Goal: Obtain resource: Download file/media

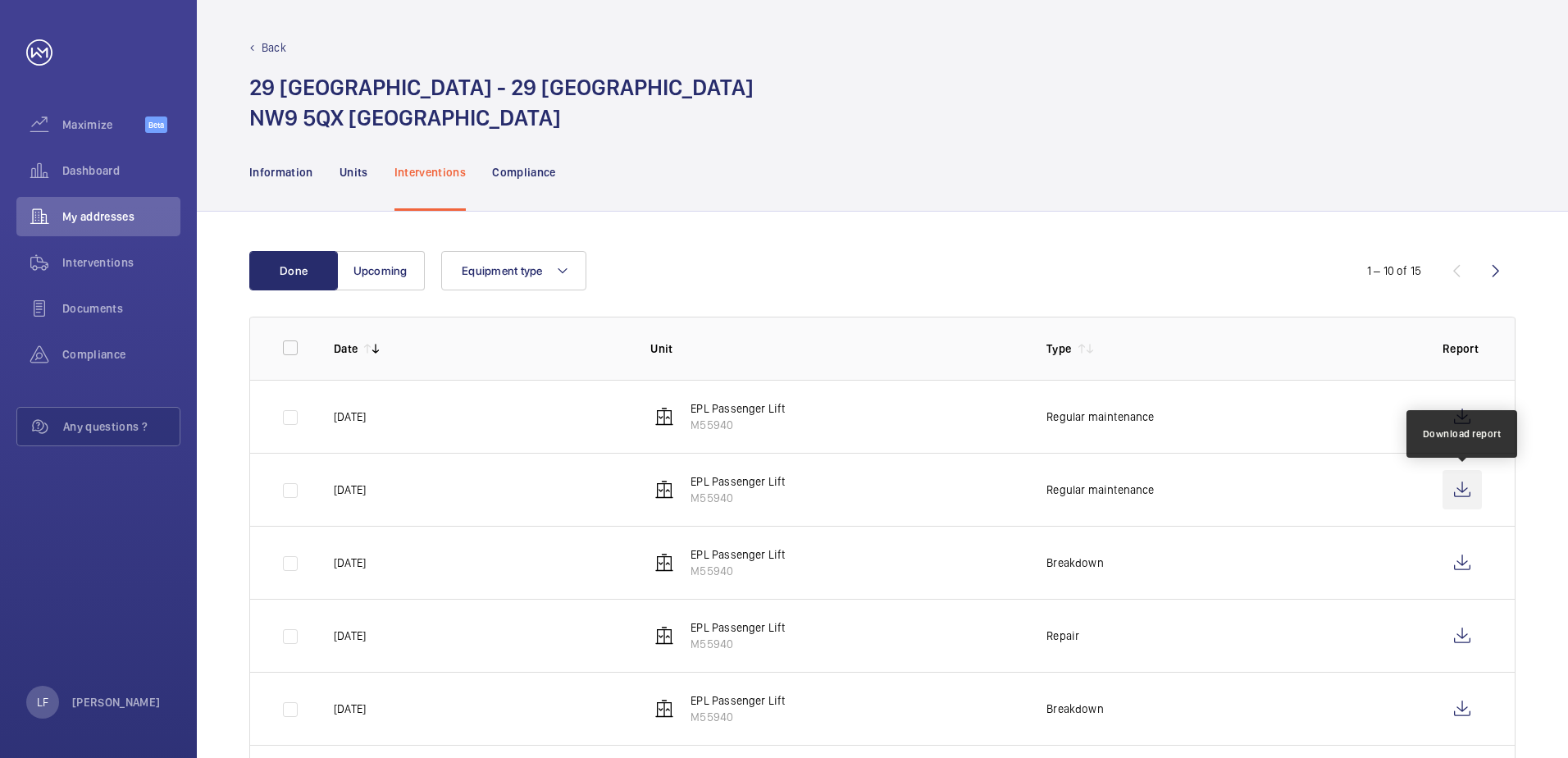
click at [1453, 488] on wm-front-icon-button at bounding box center [1462, 489] width 39 height 39
click at [118, 179] on div "Dashboard" at bounding box center [98, 170] width 164 height 39
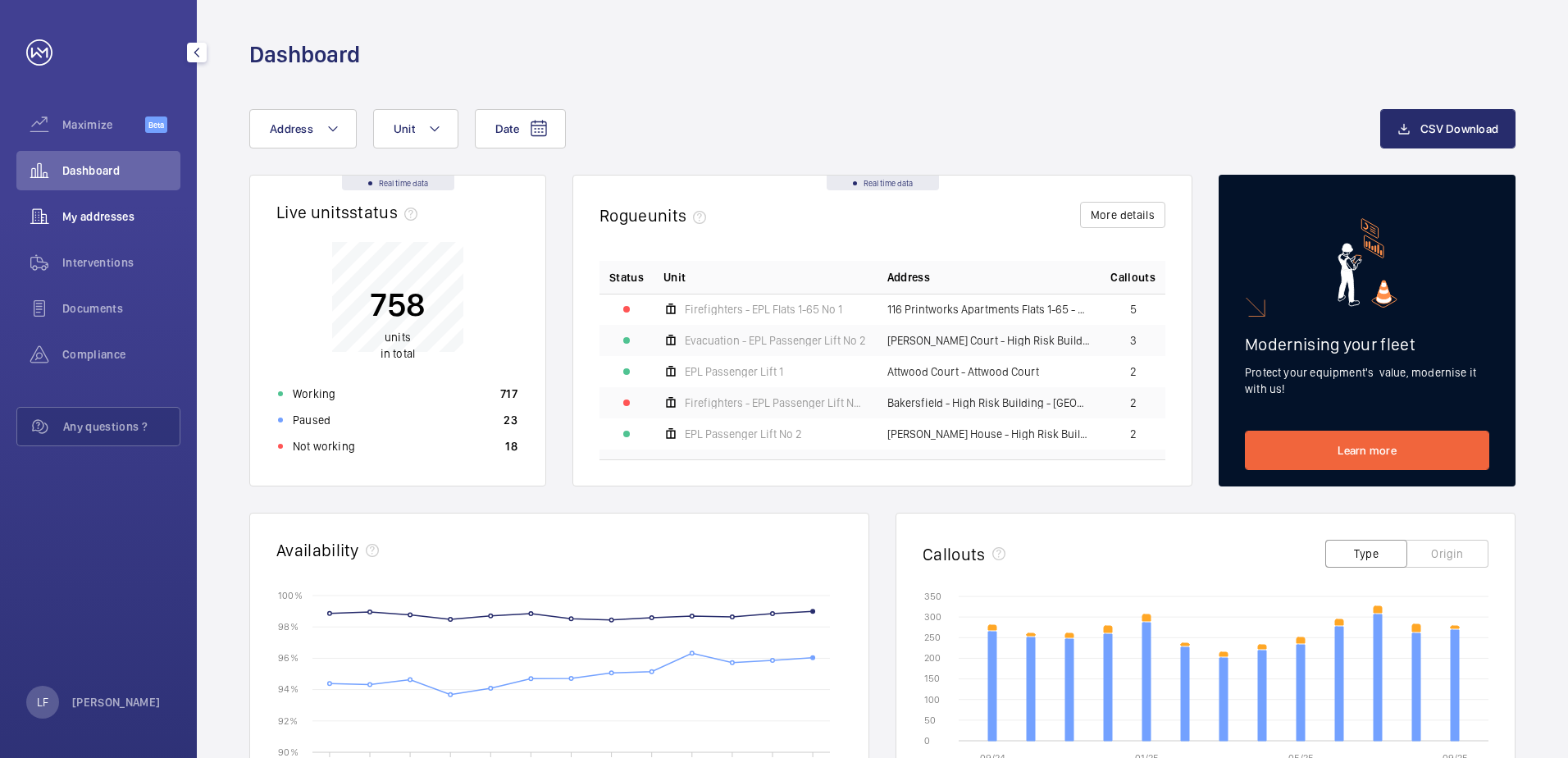
click at [91, 212] on span "My addresses" at bounding box center [122, 216] width 118 height 17
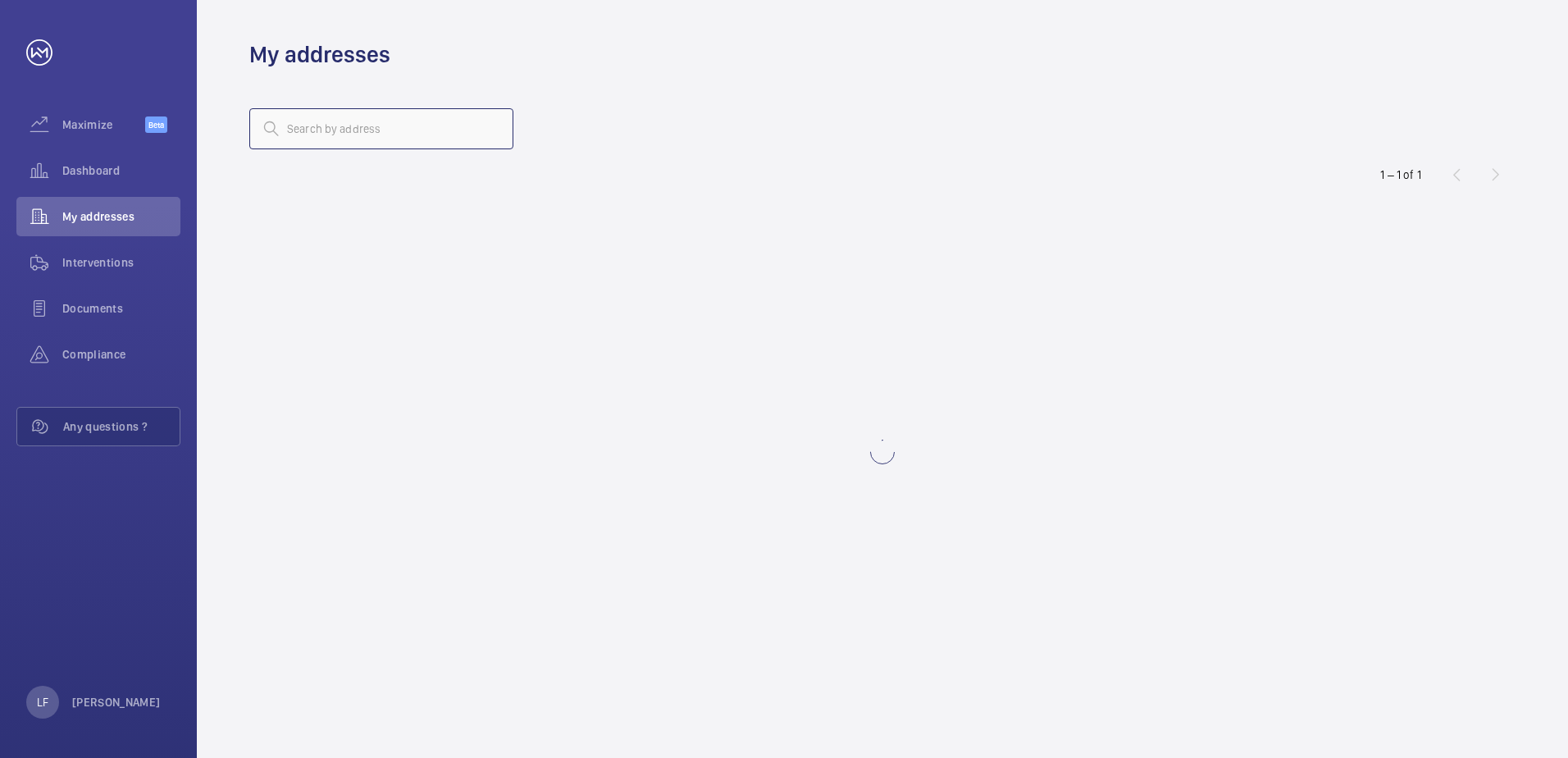
click at [355, 138] on input "text" at bounding box center [381, 128] width 264 height 41
type input "Birchwood"
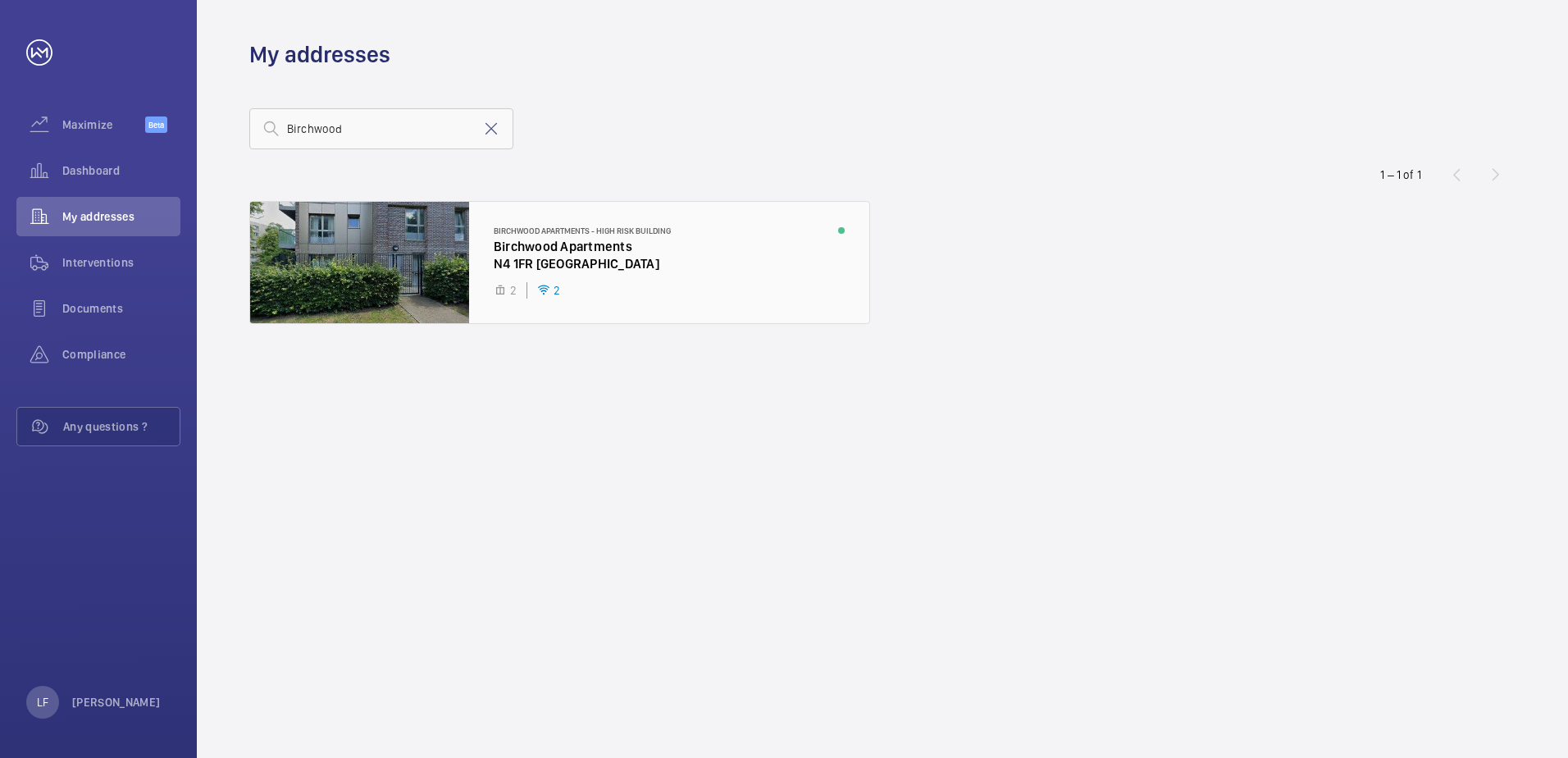
click at [524, 267] on div at bounding box center [559, 262] width 619 height 121
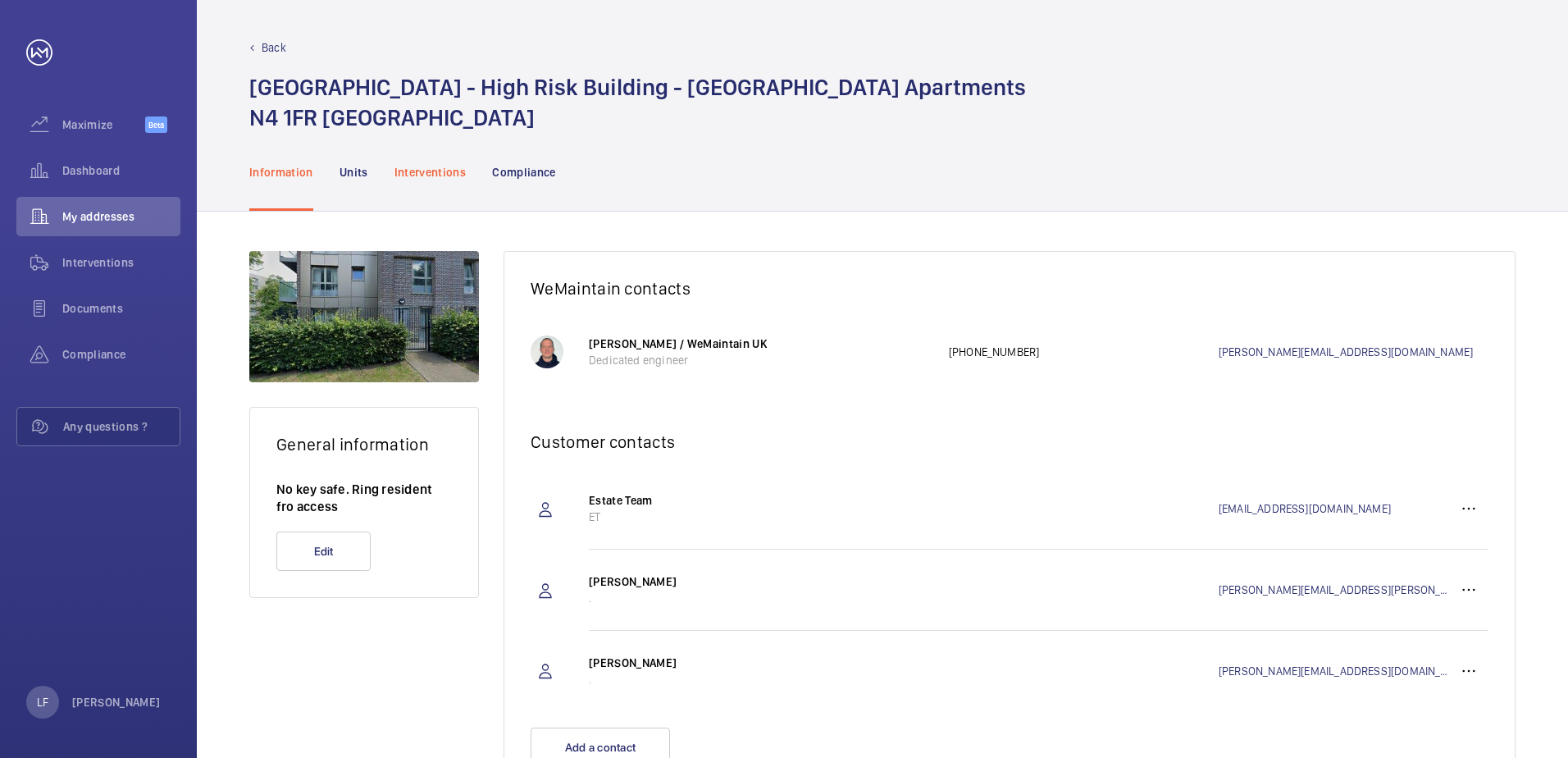
click at [434, 172] on p "Interventions" at bounding box center [430, 172] width 72 height 17
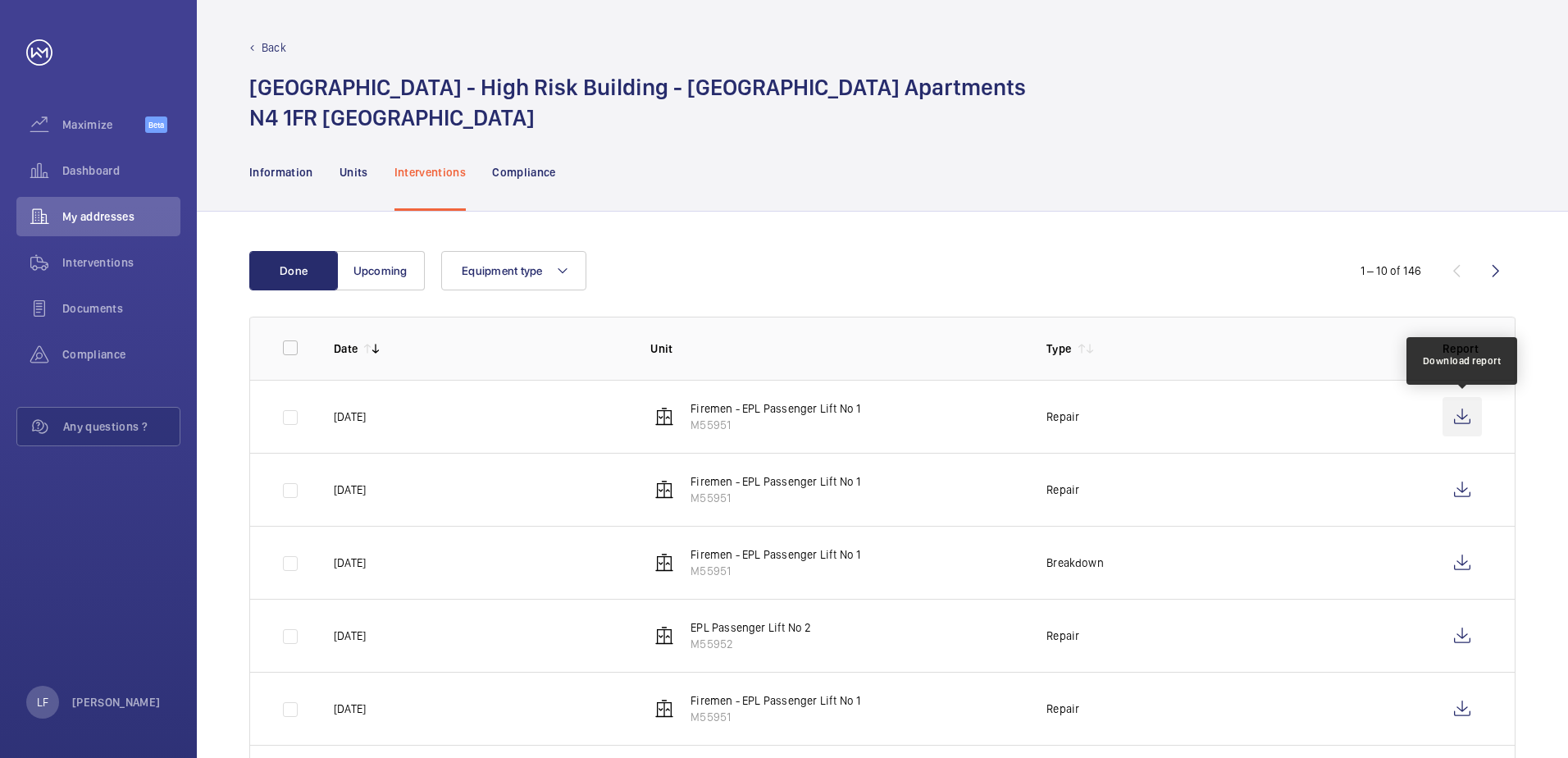
click at [1450, 422] on wm-front-icon-button at bounding box center [1462, 416] width 39 height 39
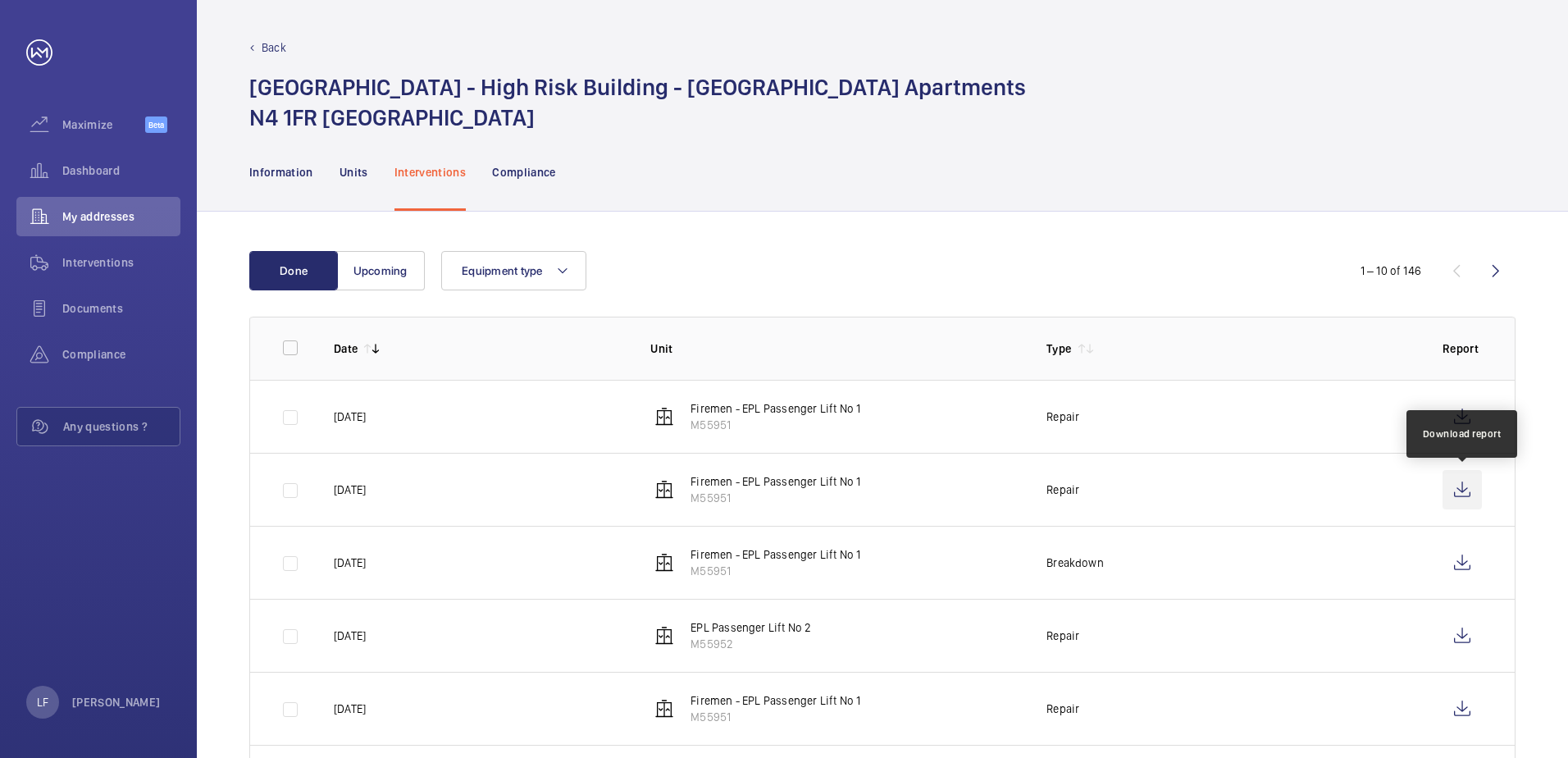
click at [1475, 487] on wm-front-icon-button at bounding box center [1462, 489] width 39 height 39
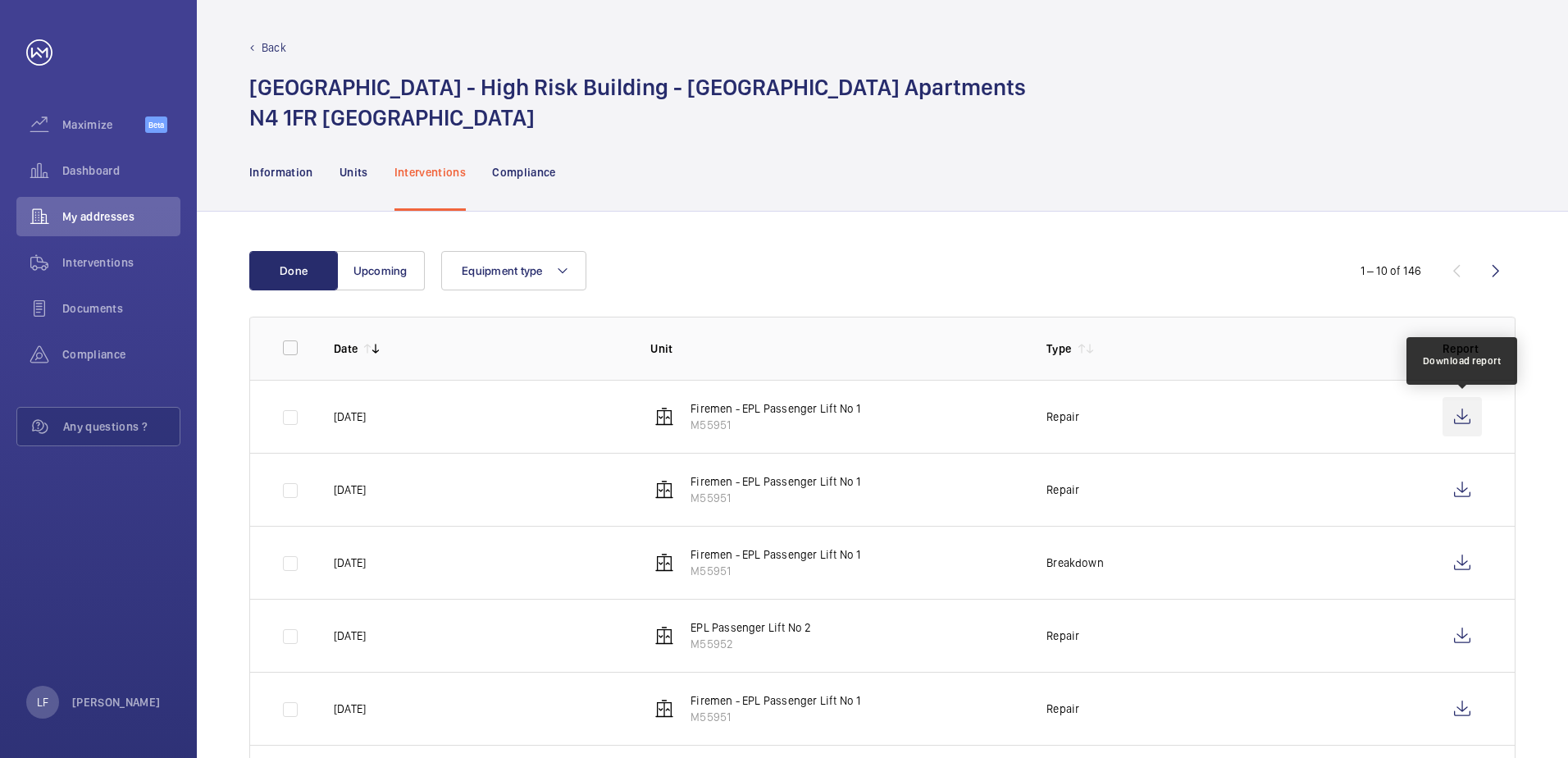
click at [1462, 416] on wm-front-icon-button at bounding box center [1462, 416] width 39 height 39
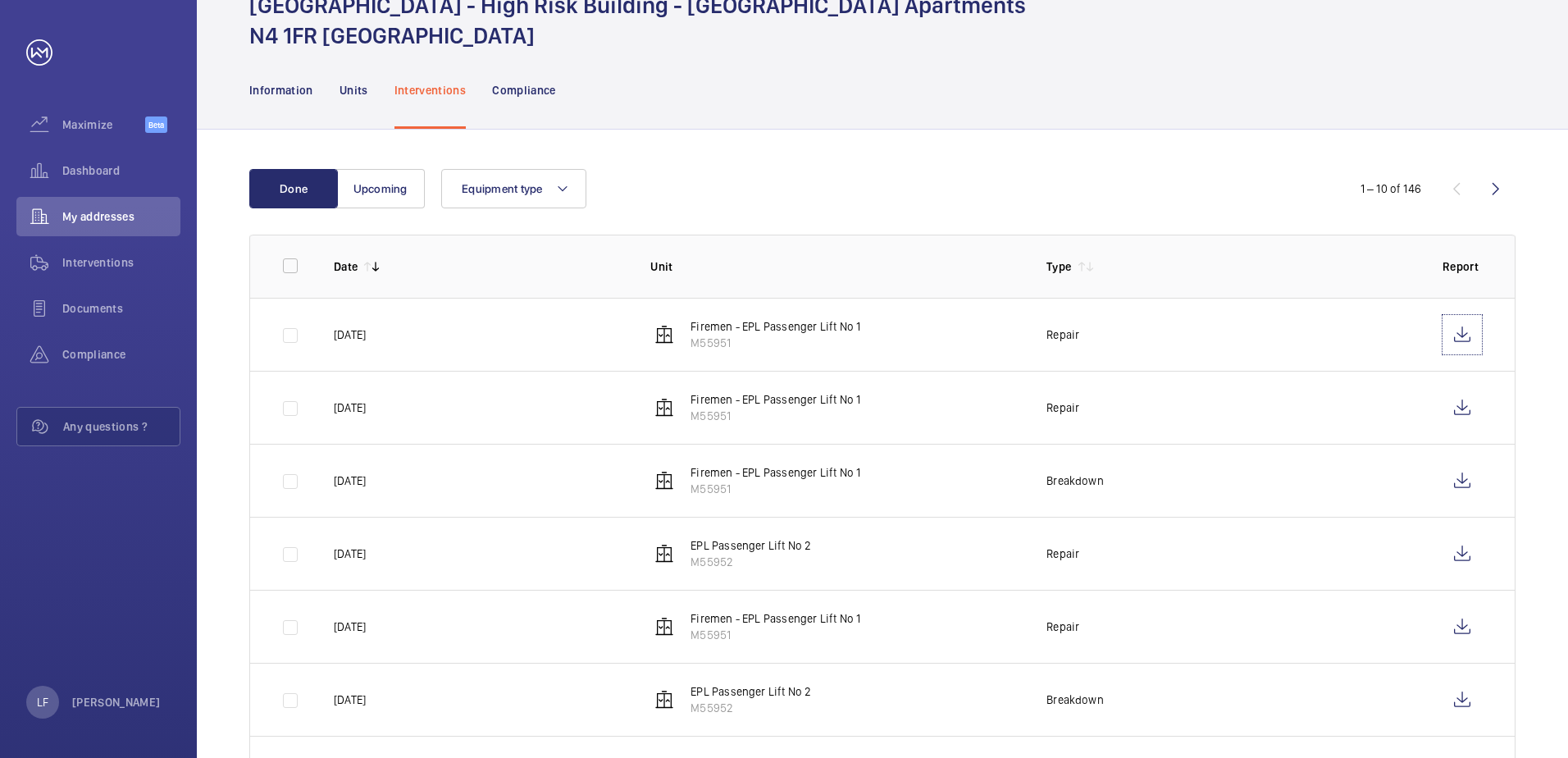
scroll to position [164, 0]
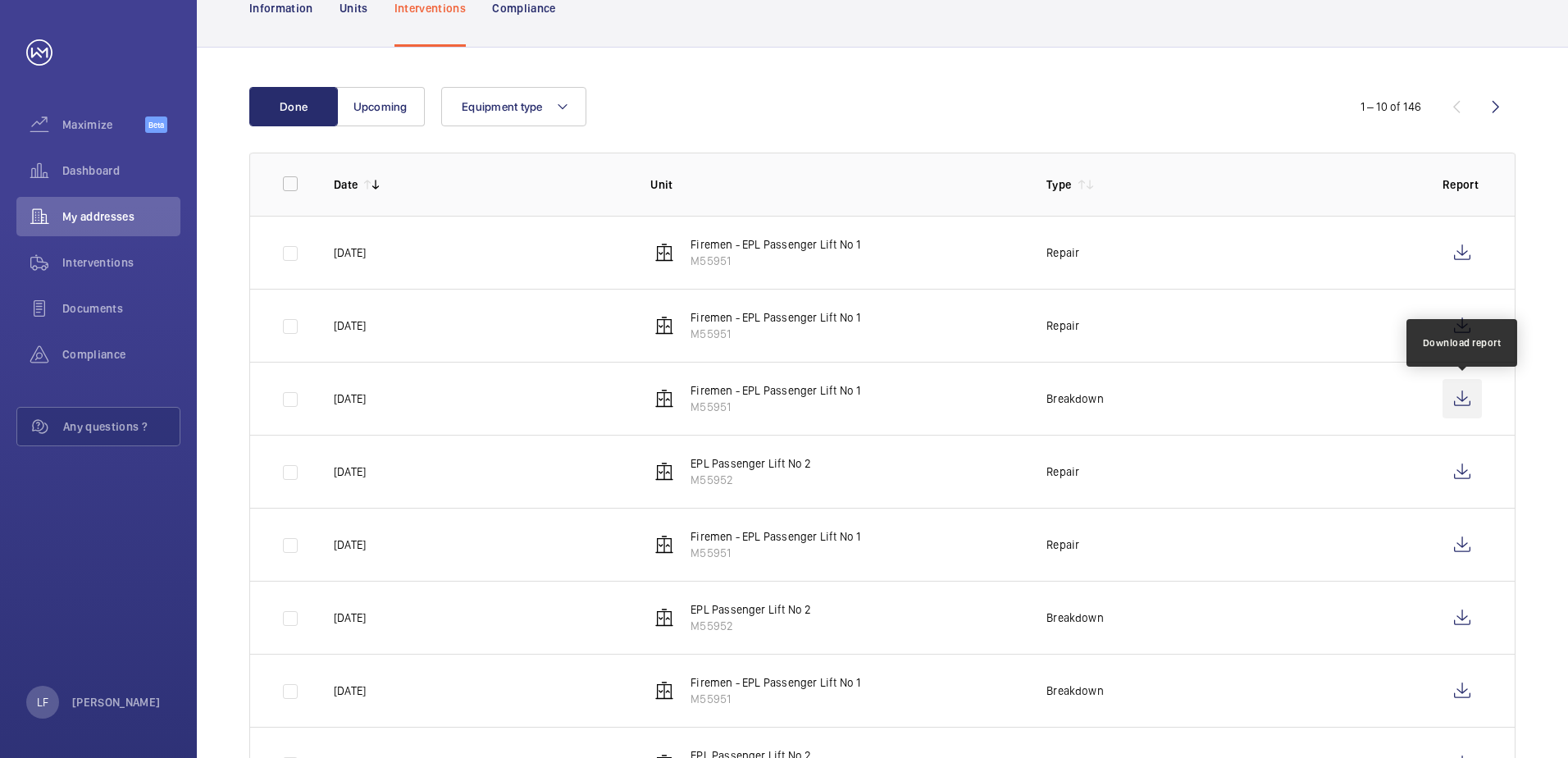
click at [1474, 408] on wm-front-icon-button at bounding box center [1462, 398] width 39 height 39
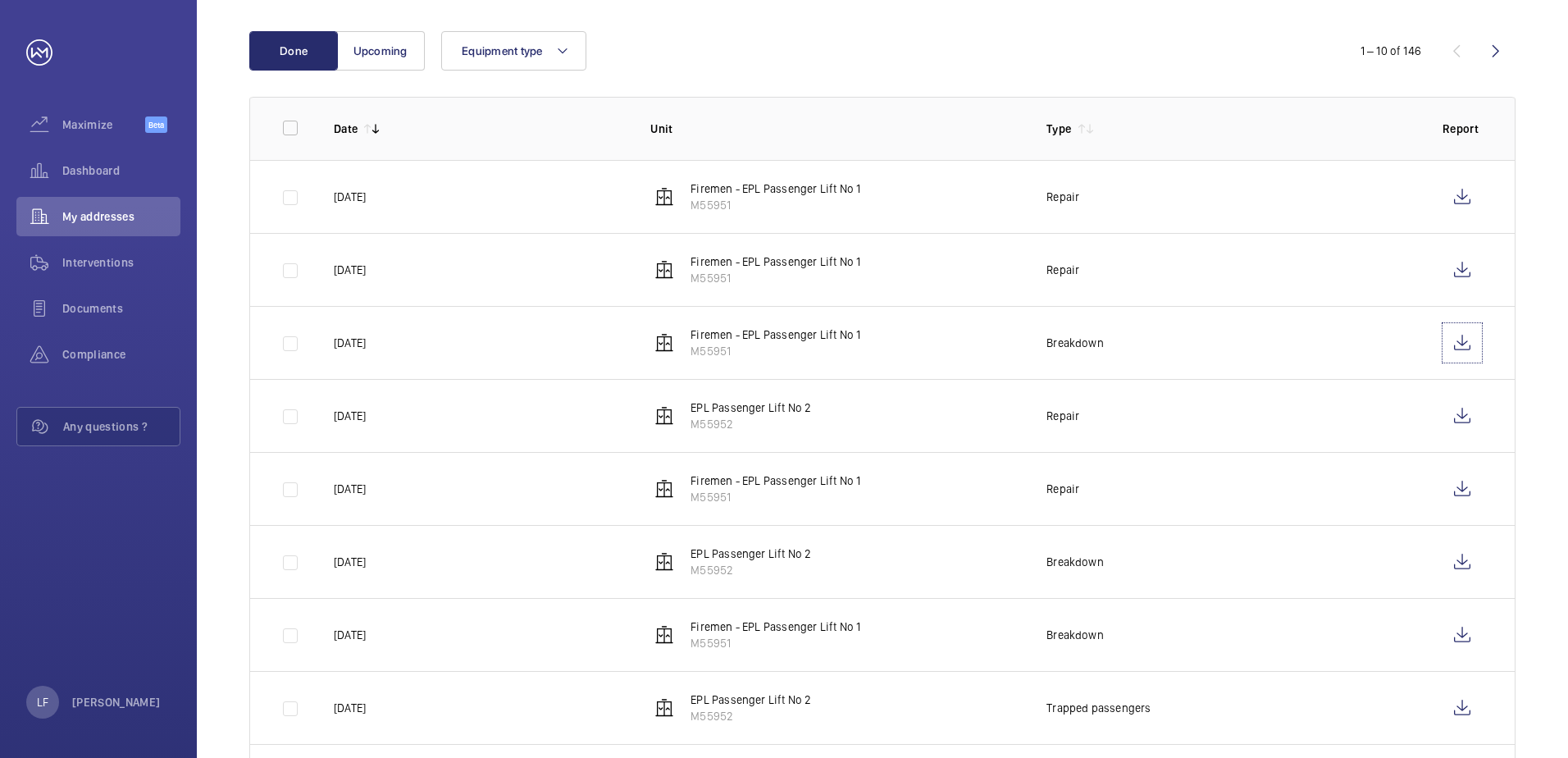
scroll to position [246, 0]
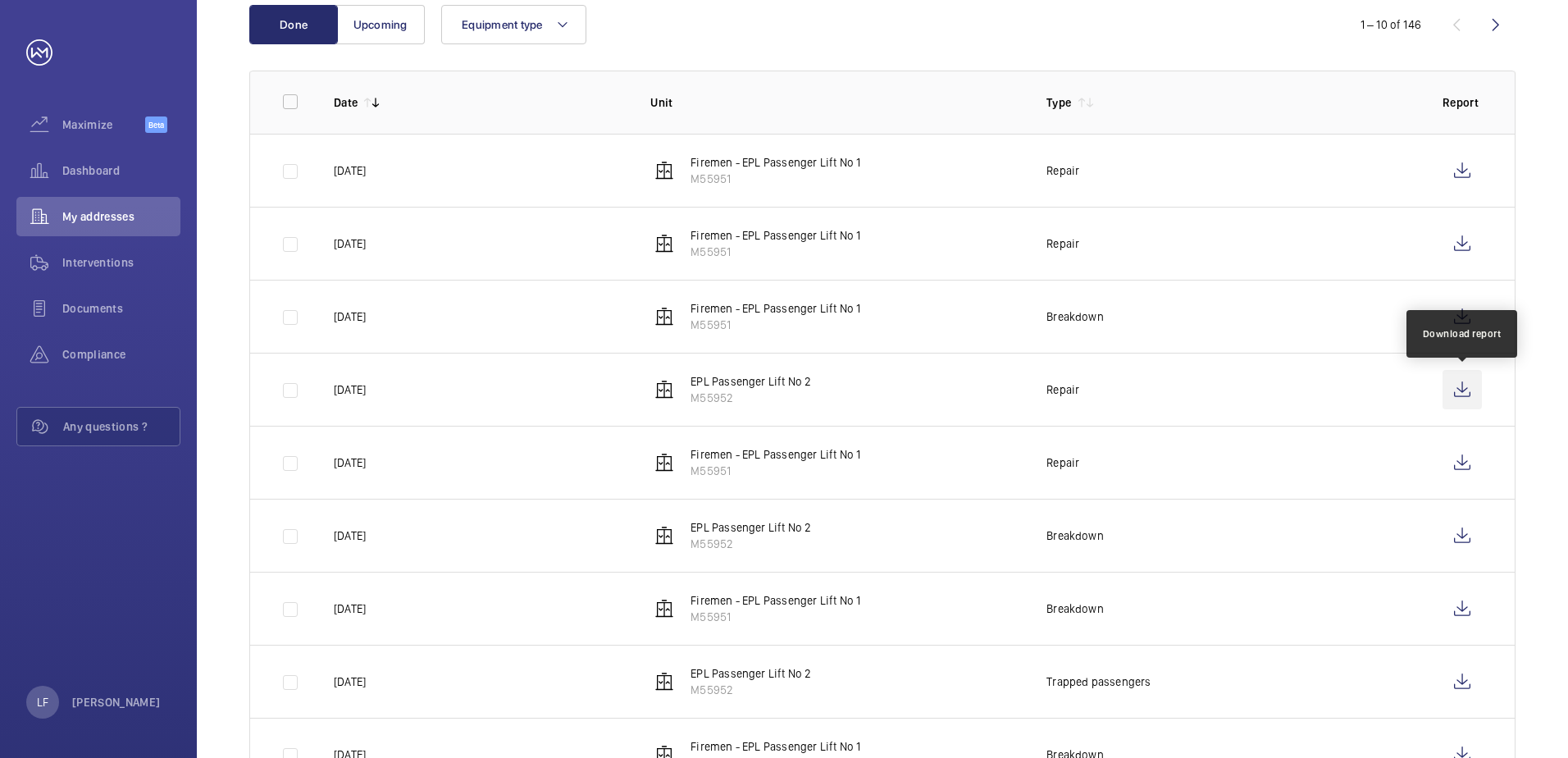
click at [1473, 387] on wm-front-icon-button at bounding box center [1462, 389] width 39 height 39
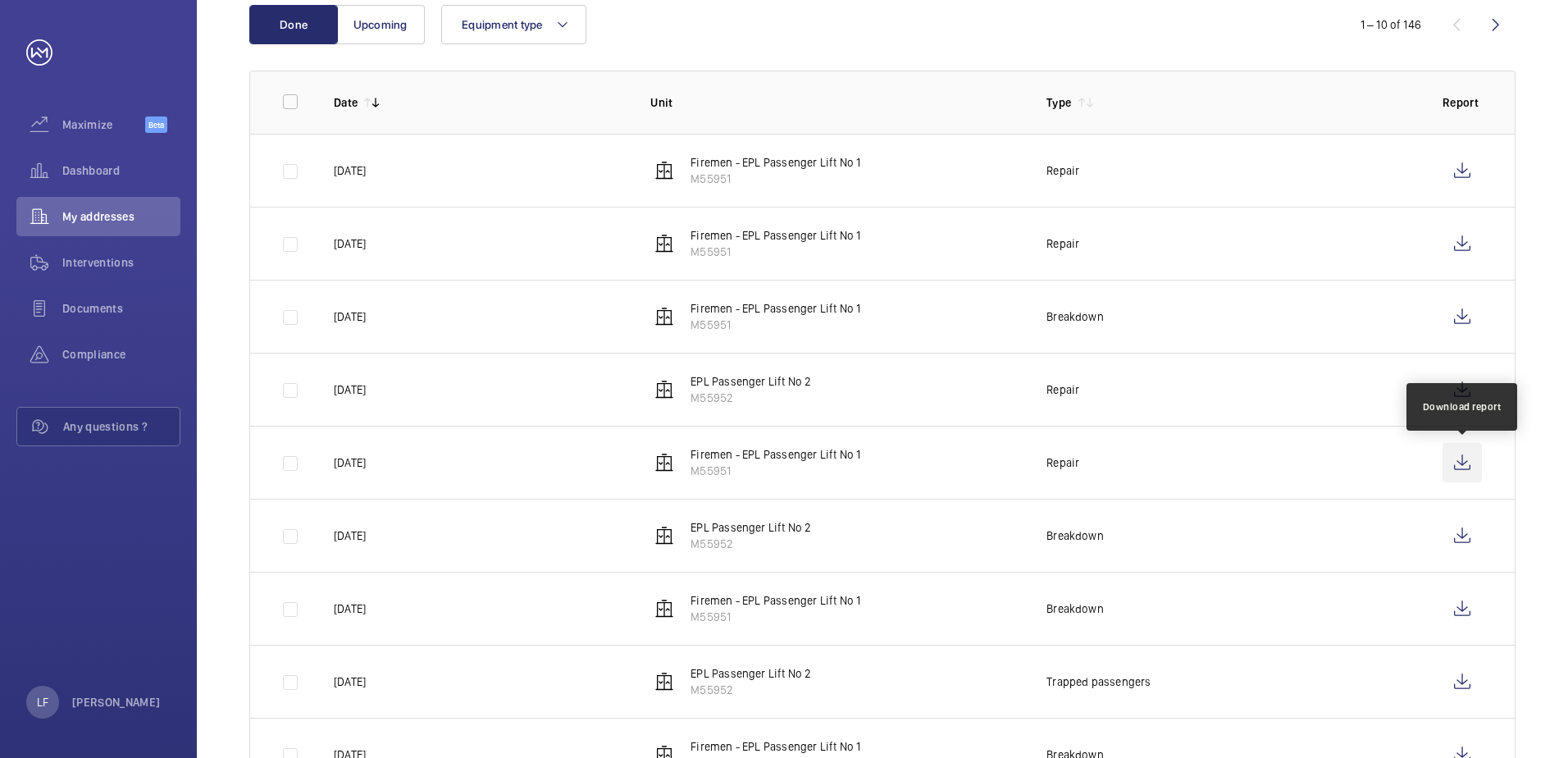
click at [1467, 456] on wm-front-icon-button at bounding box center [1462, 462] width 39 height 39
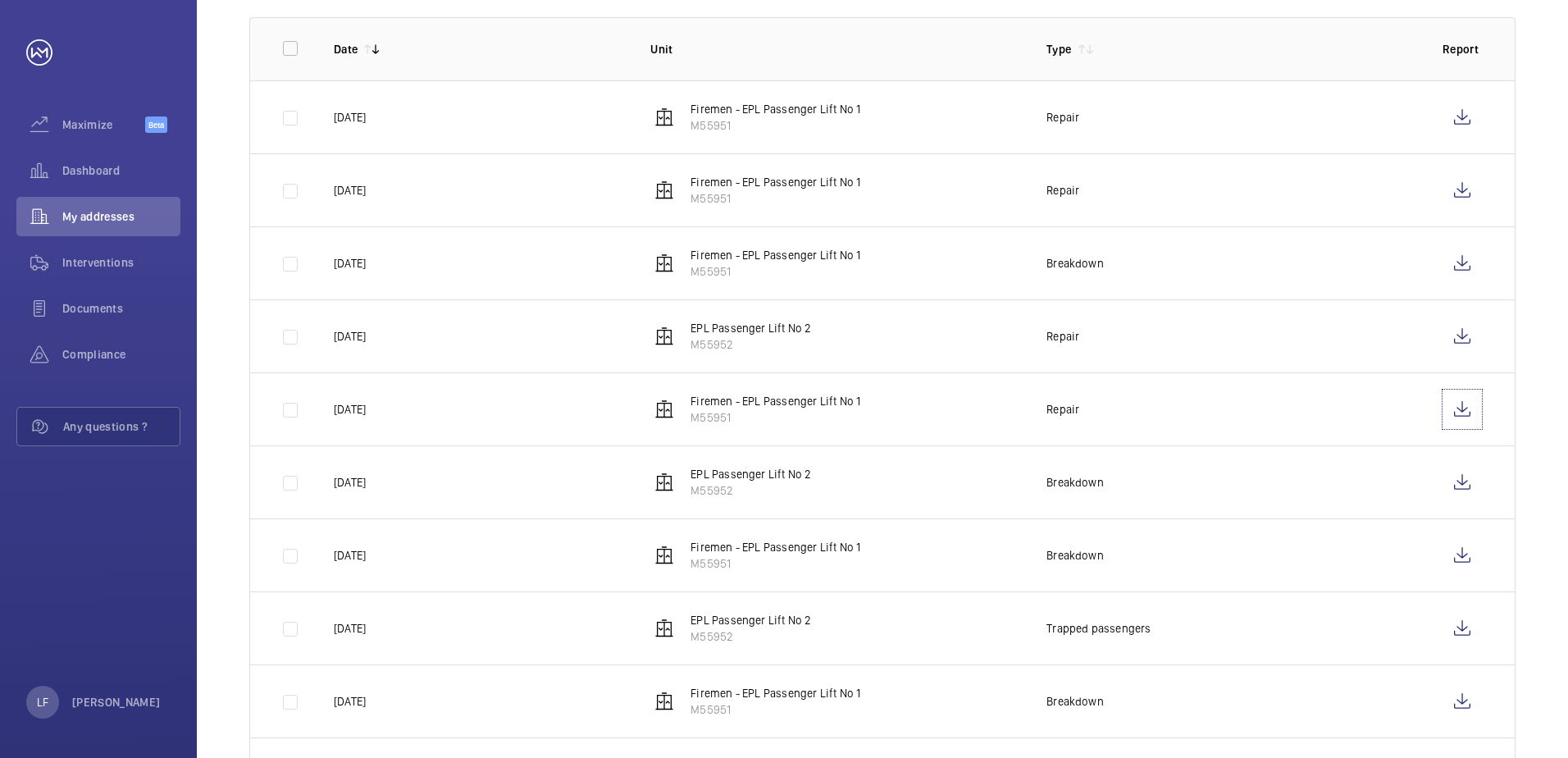
scroll to position [328, 0]
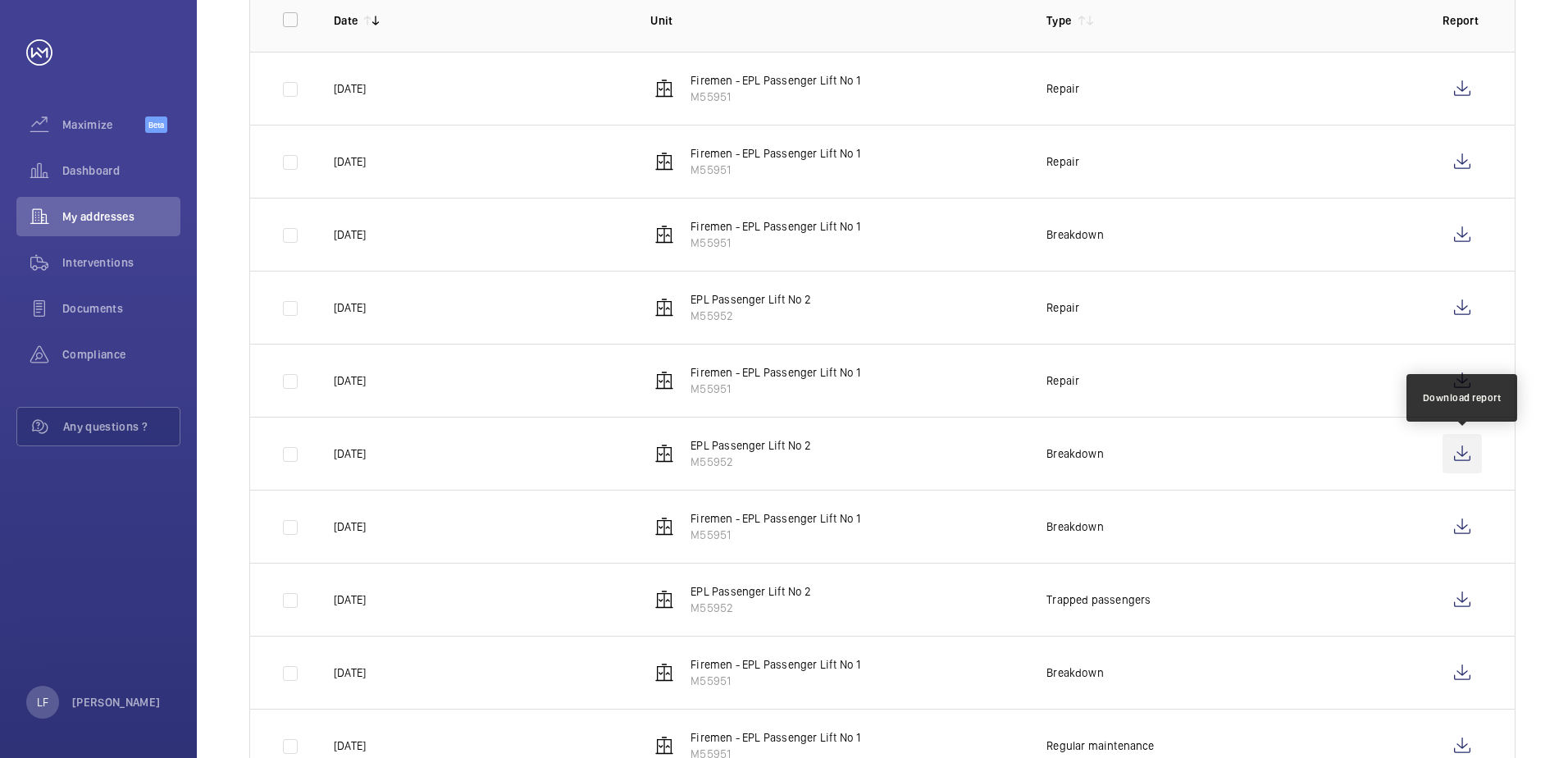
click at [1450, 456] on wm-front-icon-button at bounding box center [1462, 453] width 39 height 39
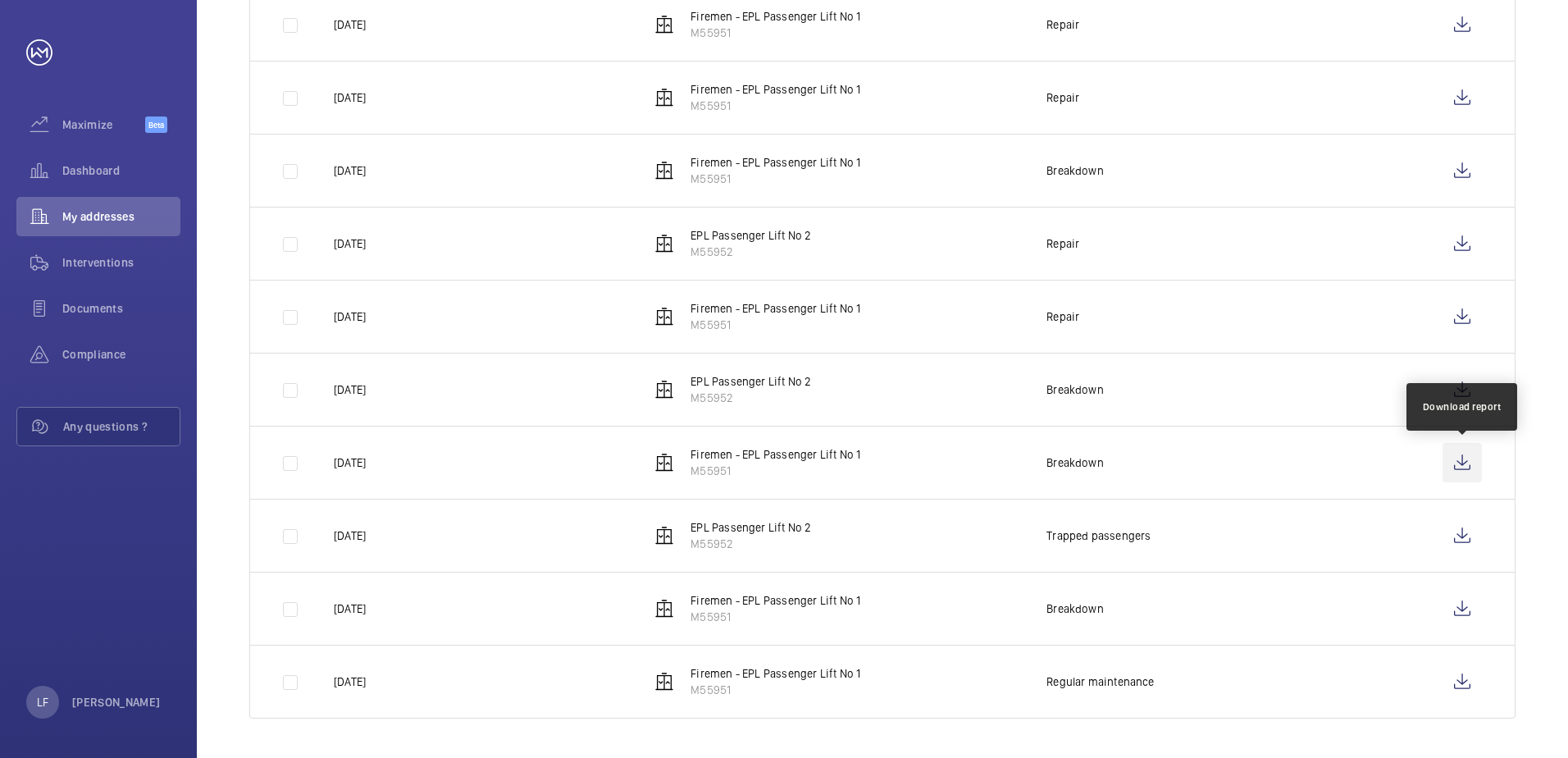
click at [1456, 457] on wm-front-icon-button at bounding box center [1462, 462] width 39 height 39
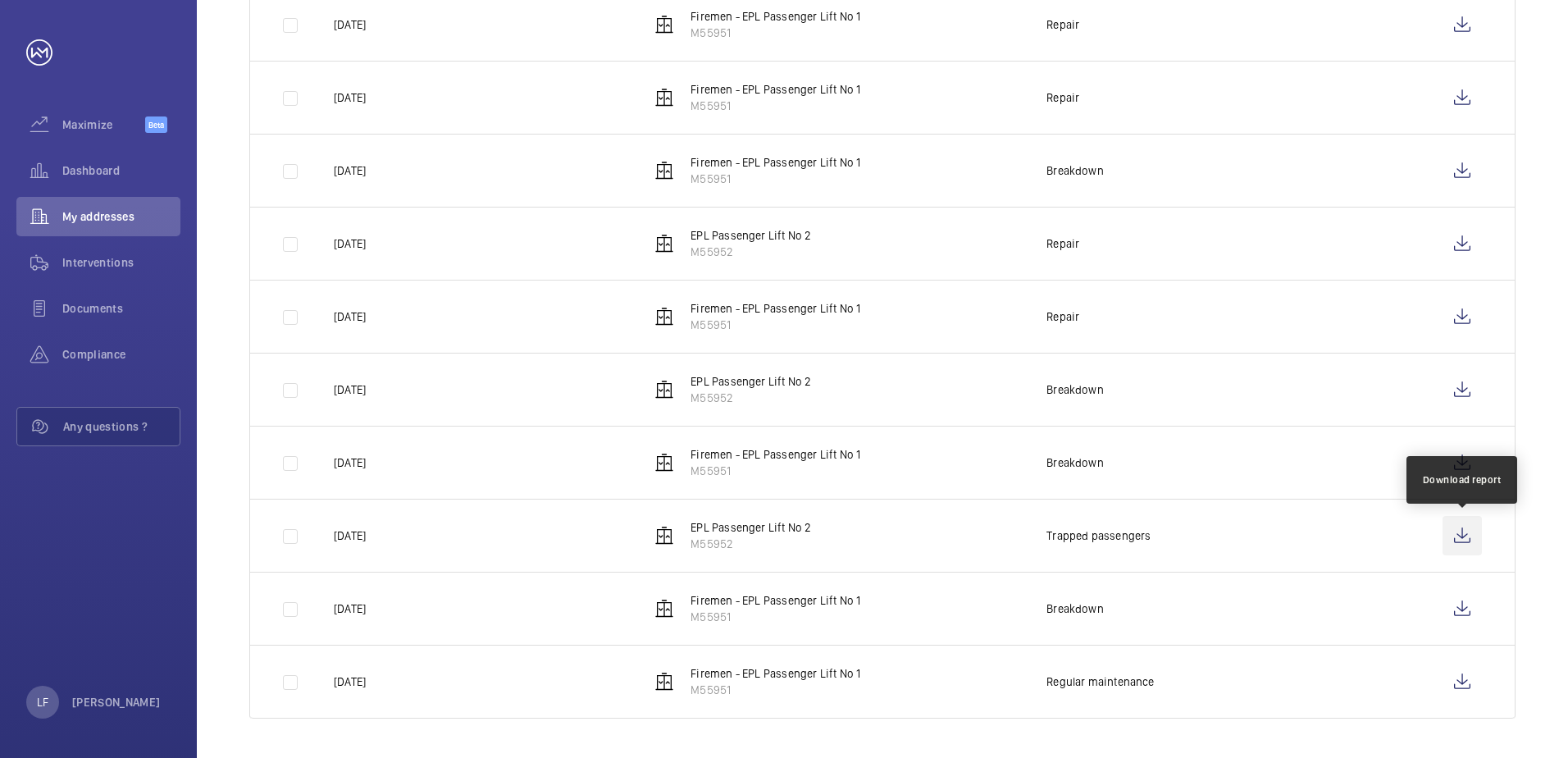
click at [1465, 542] on wm-front-icon-button at bounding box center [1462, 535] width 39 height 39
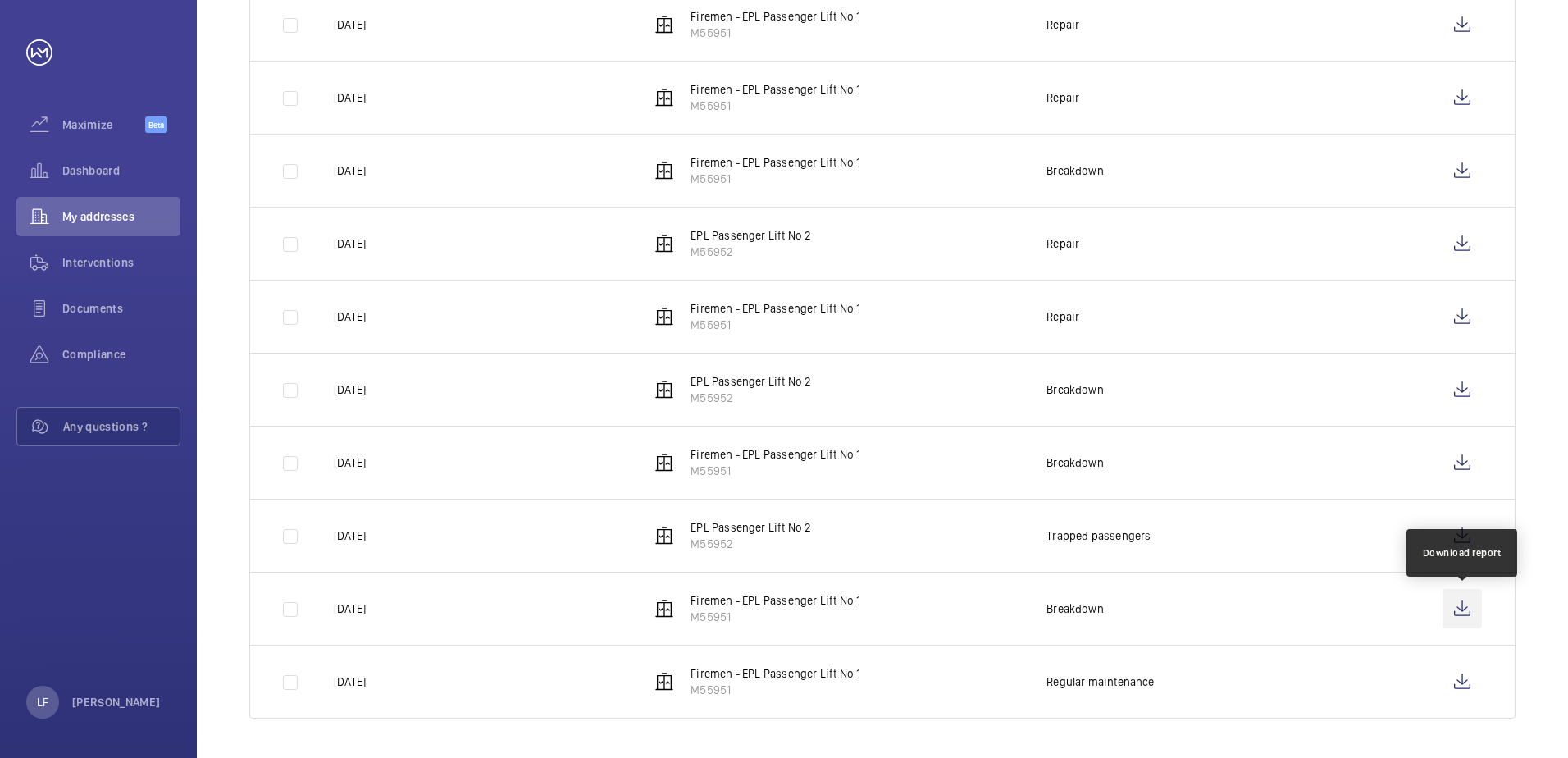
click at [1470, 609] on wm-front-icon-button at bounding box center [1462, 608] width 39 height 39
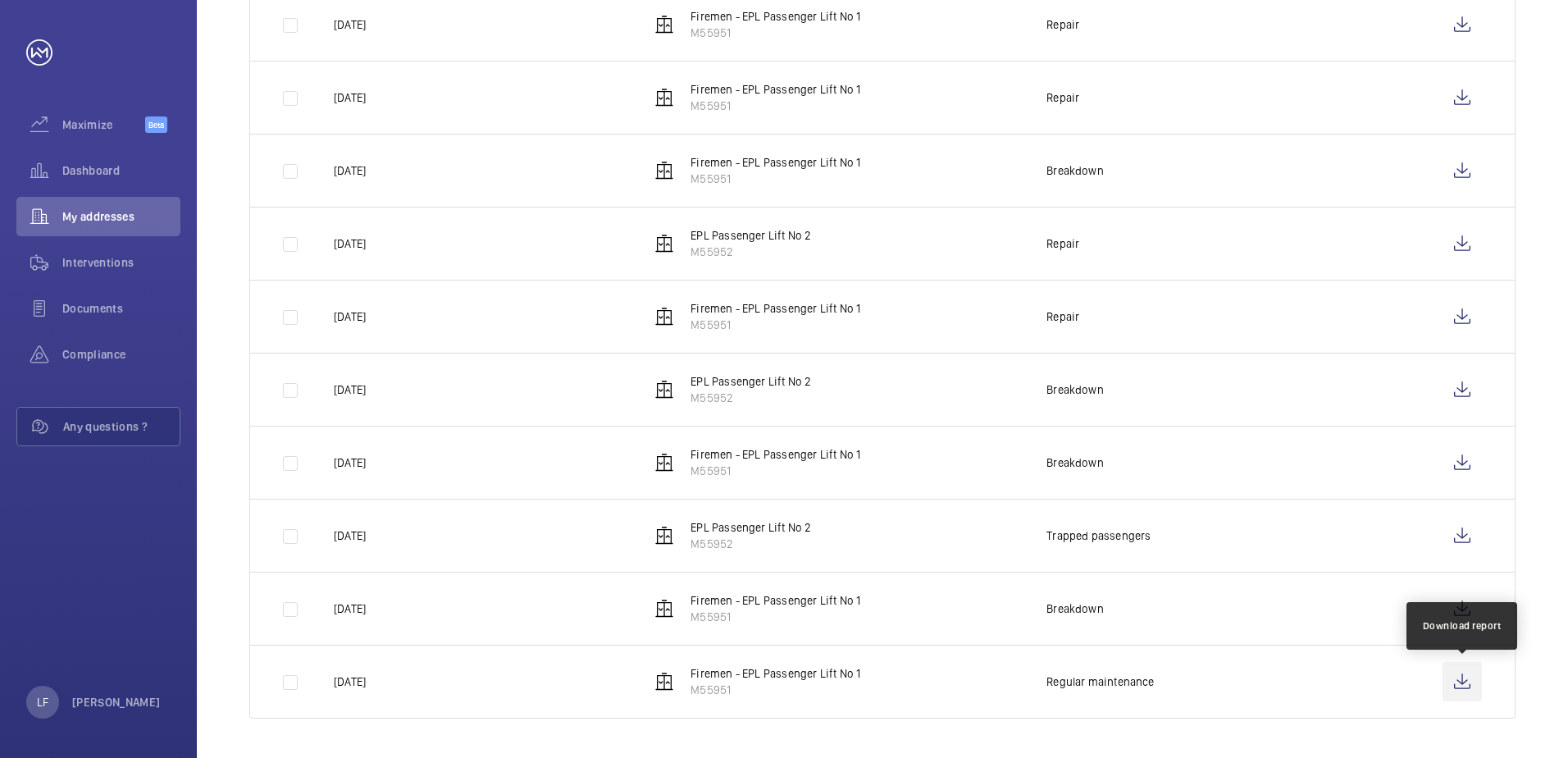
click at [1467, 686] on wm-front-icon-button at bounding box center [1462, 681] width 39 height 39
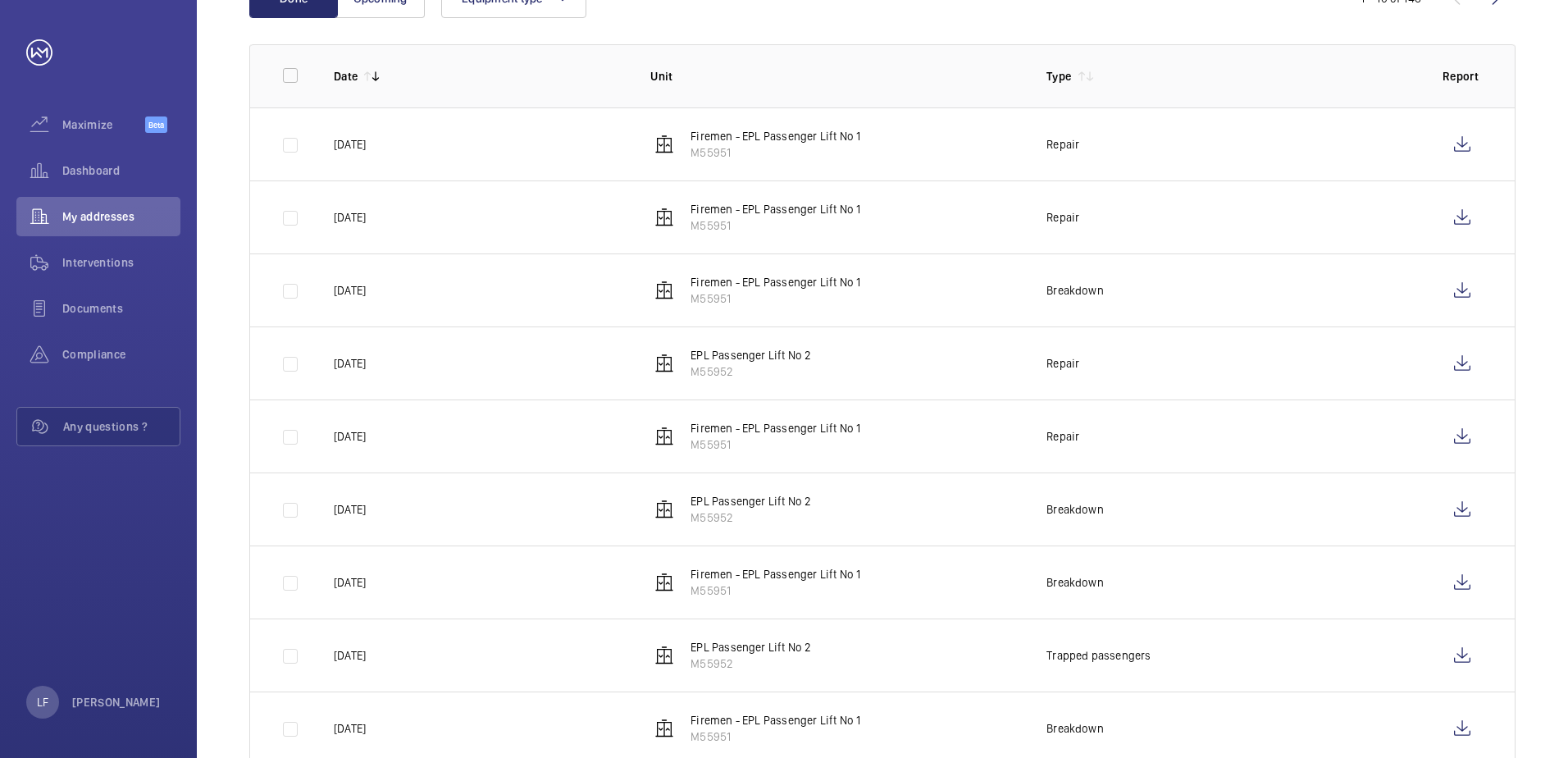
scroll to position [146, 0]
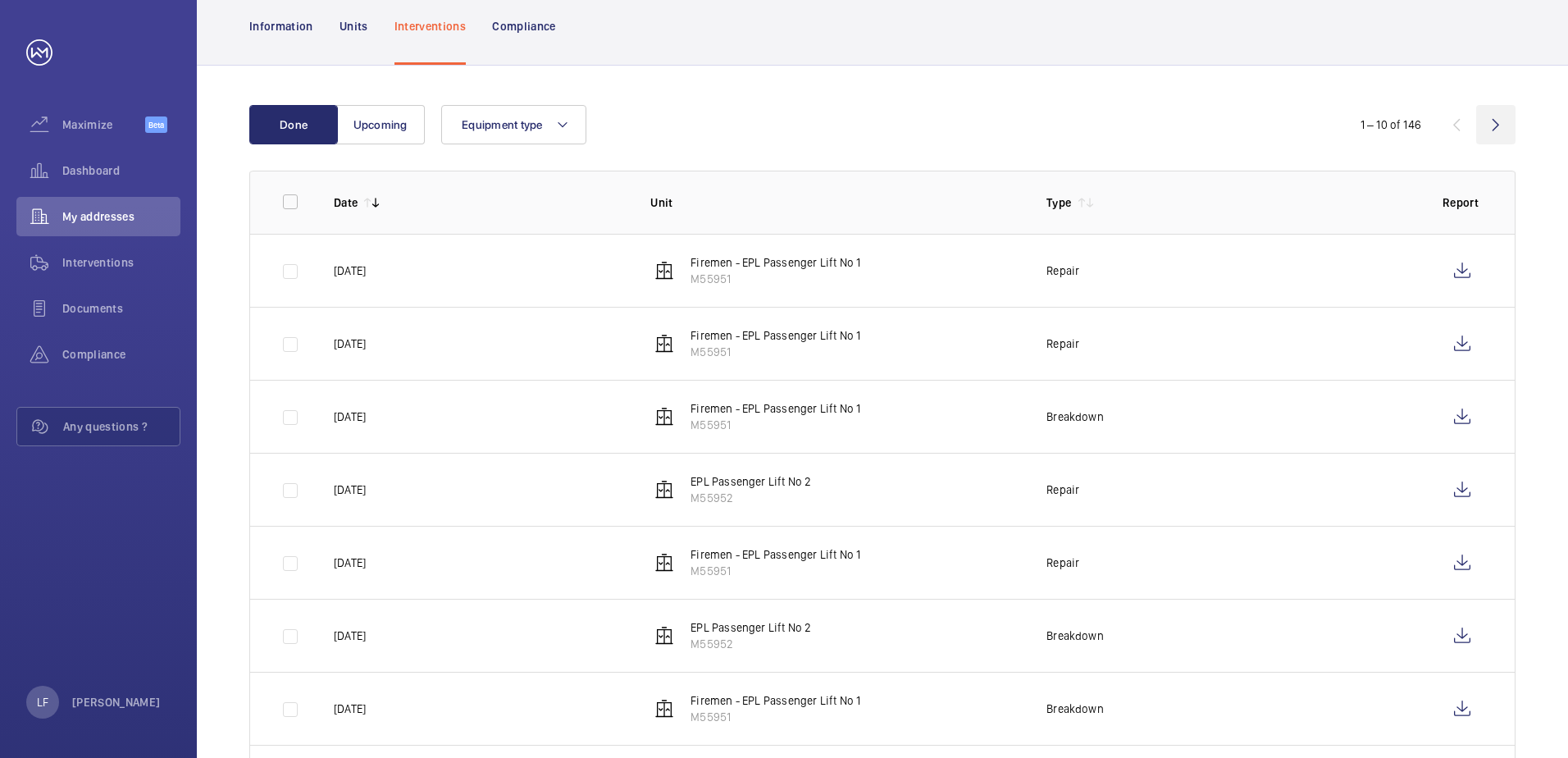
click at [1496, 132] on wm-front-icon-button at bounding box center [1495, 124] width 39 height 39
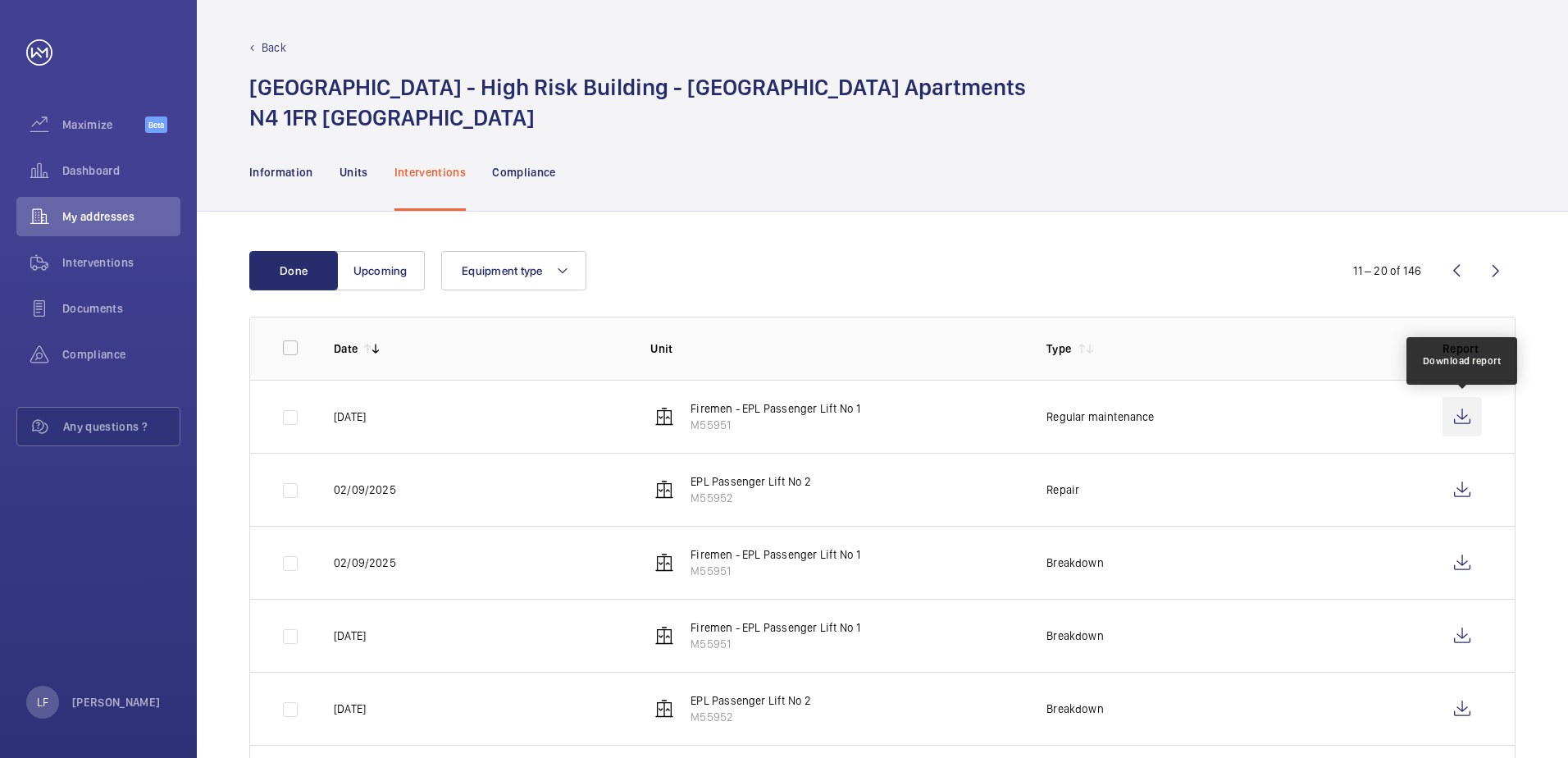
click at [1463, 417] on wm-front-icon-button at bounding box center [1462, 416] width 39 height 39
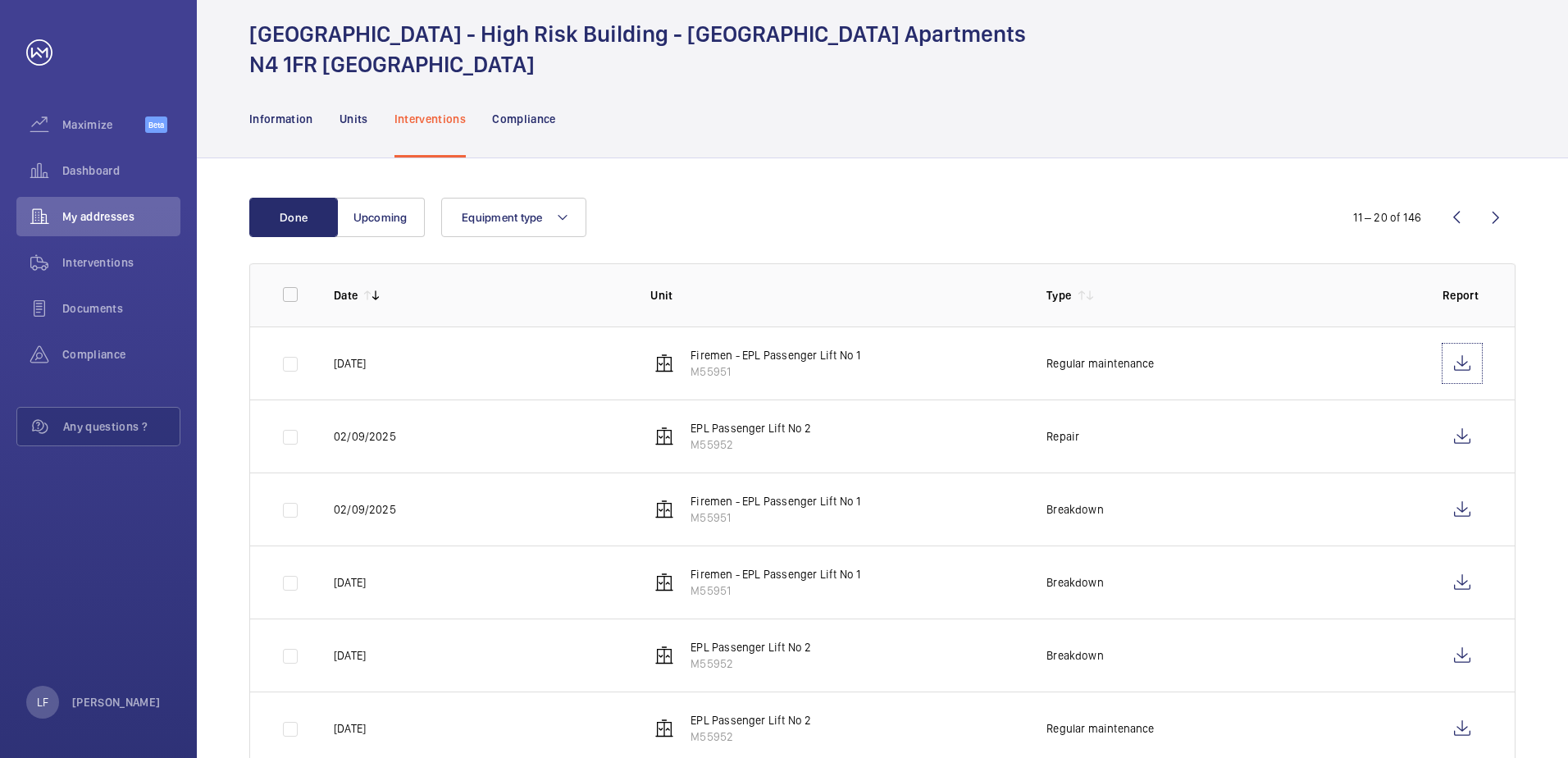
scroll to position [82, 0]
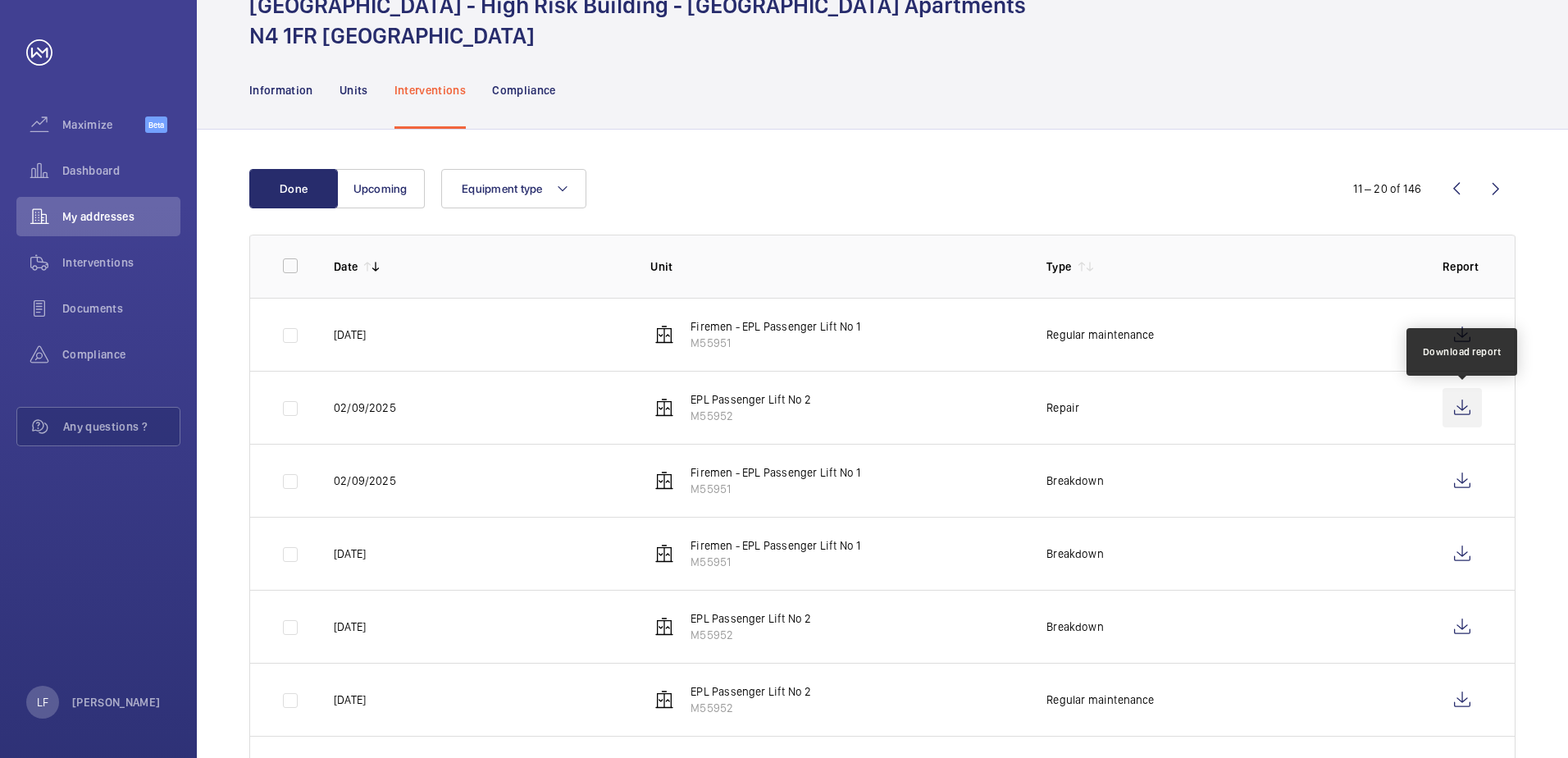
click at [1458, 412] on wm-front-icon-button at bounding box center [1462, 407] width 39 height 39
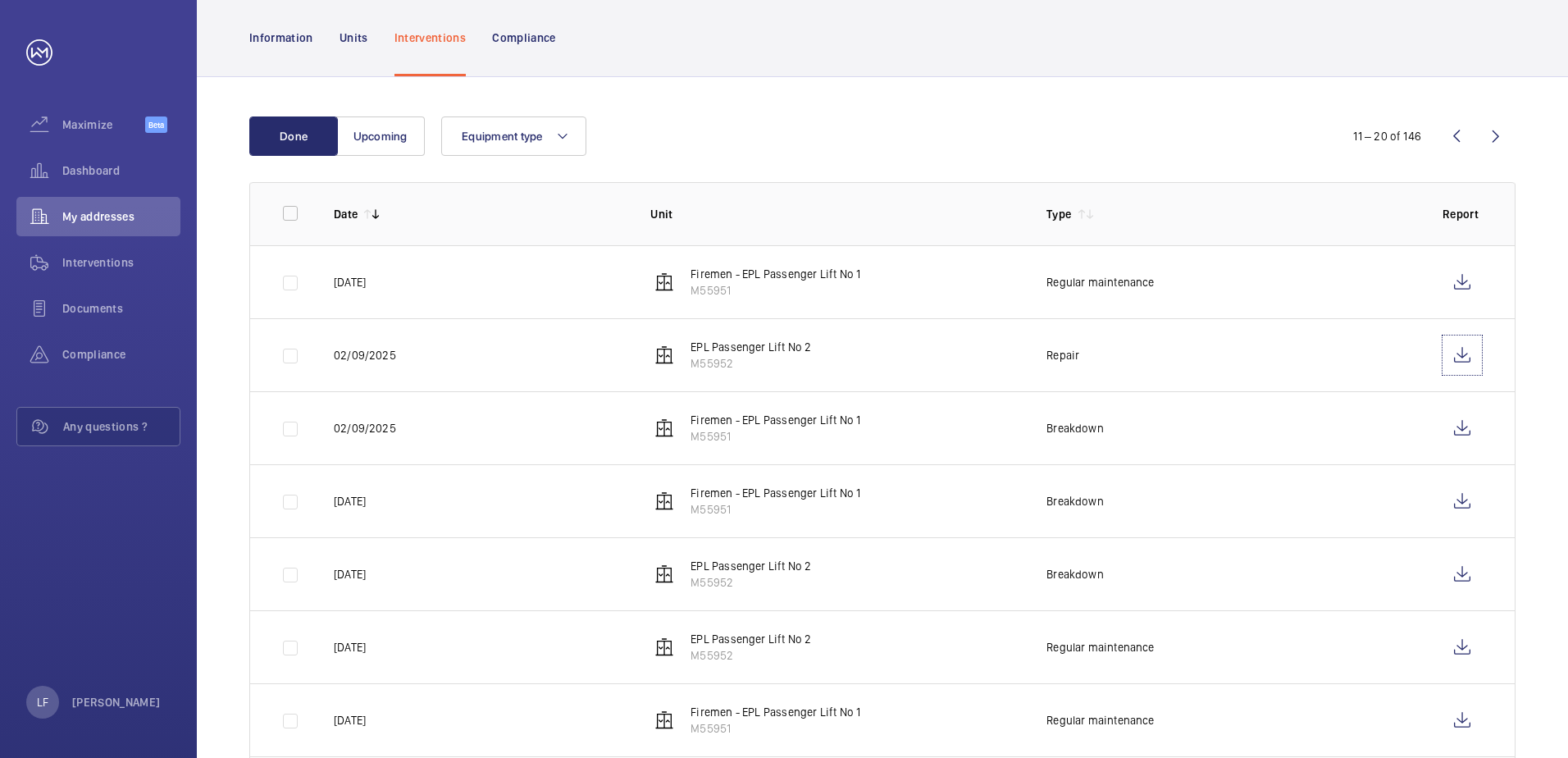
scroll to position [164, 0]
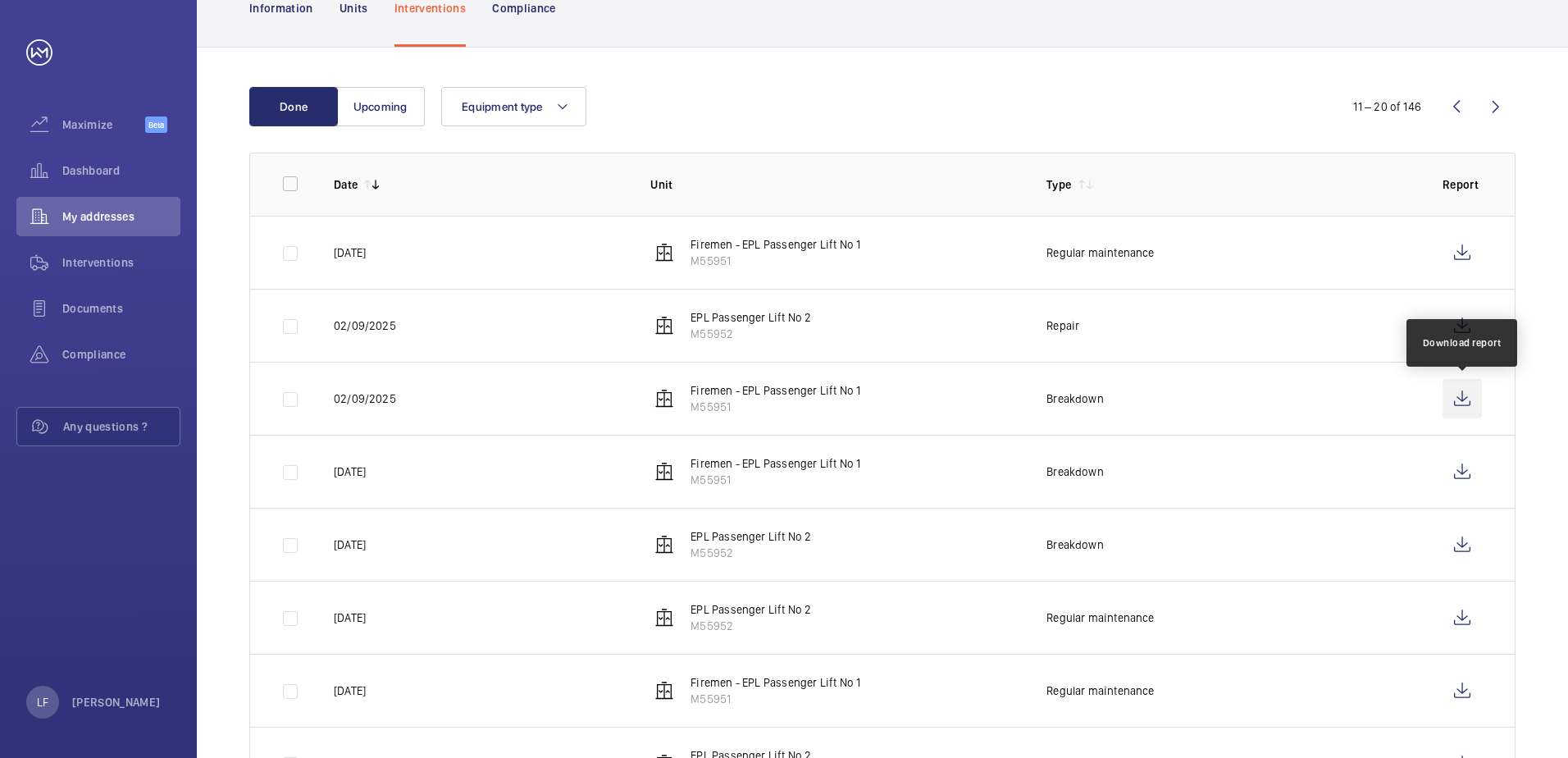
click at [1448, 404] on wm-front-icon-button at bounding box center [1462, 398] width 39 height 39
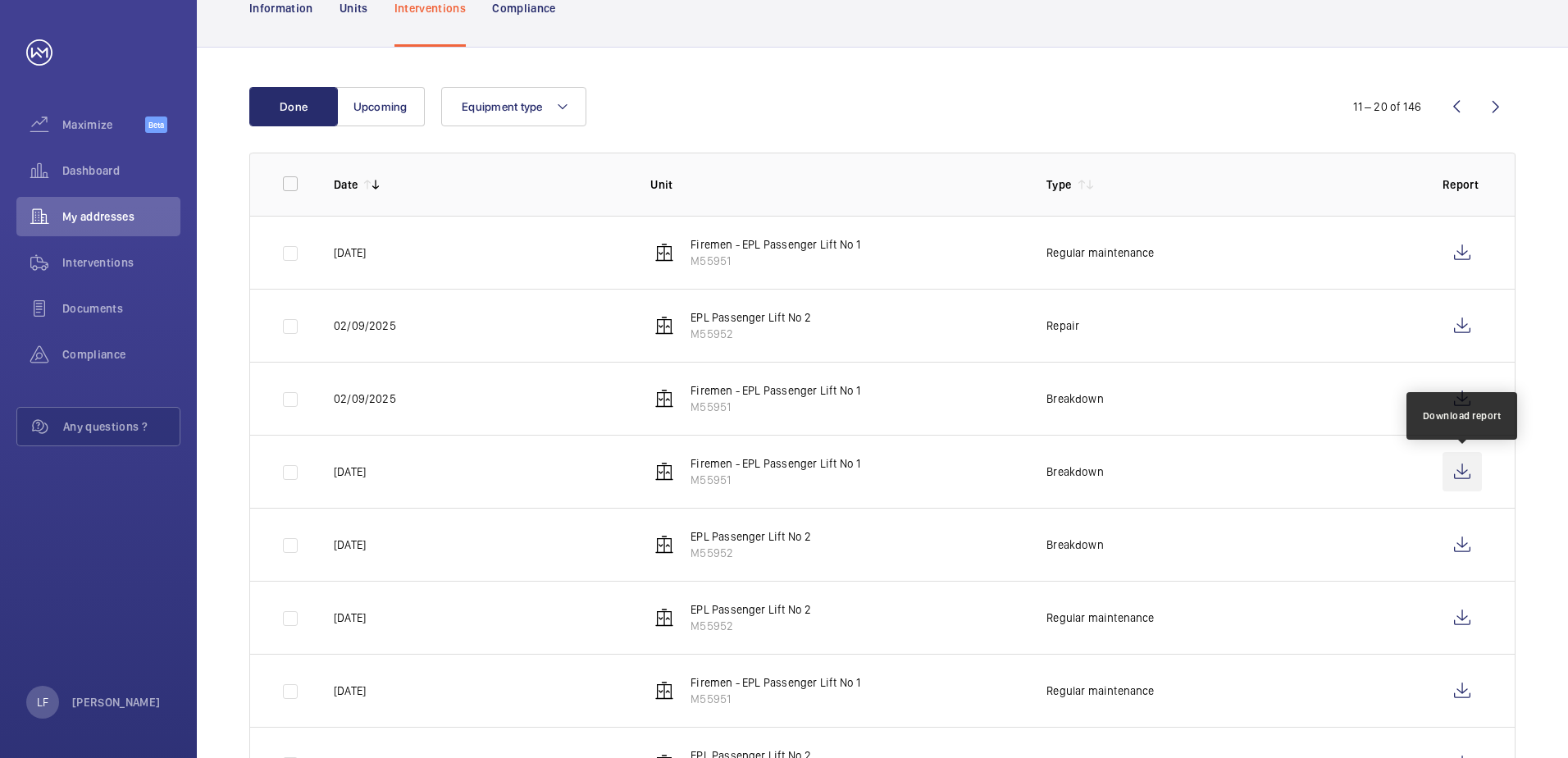
click at [1473, 468] on wm-front-icon-button at bounding box center [1462, 471] width 39 height 39
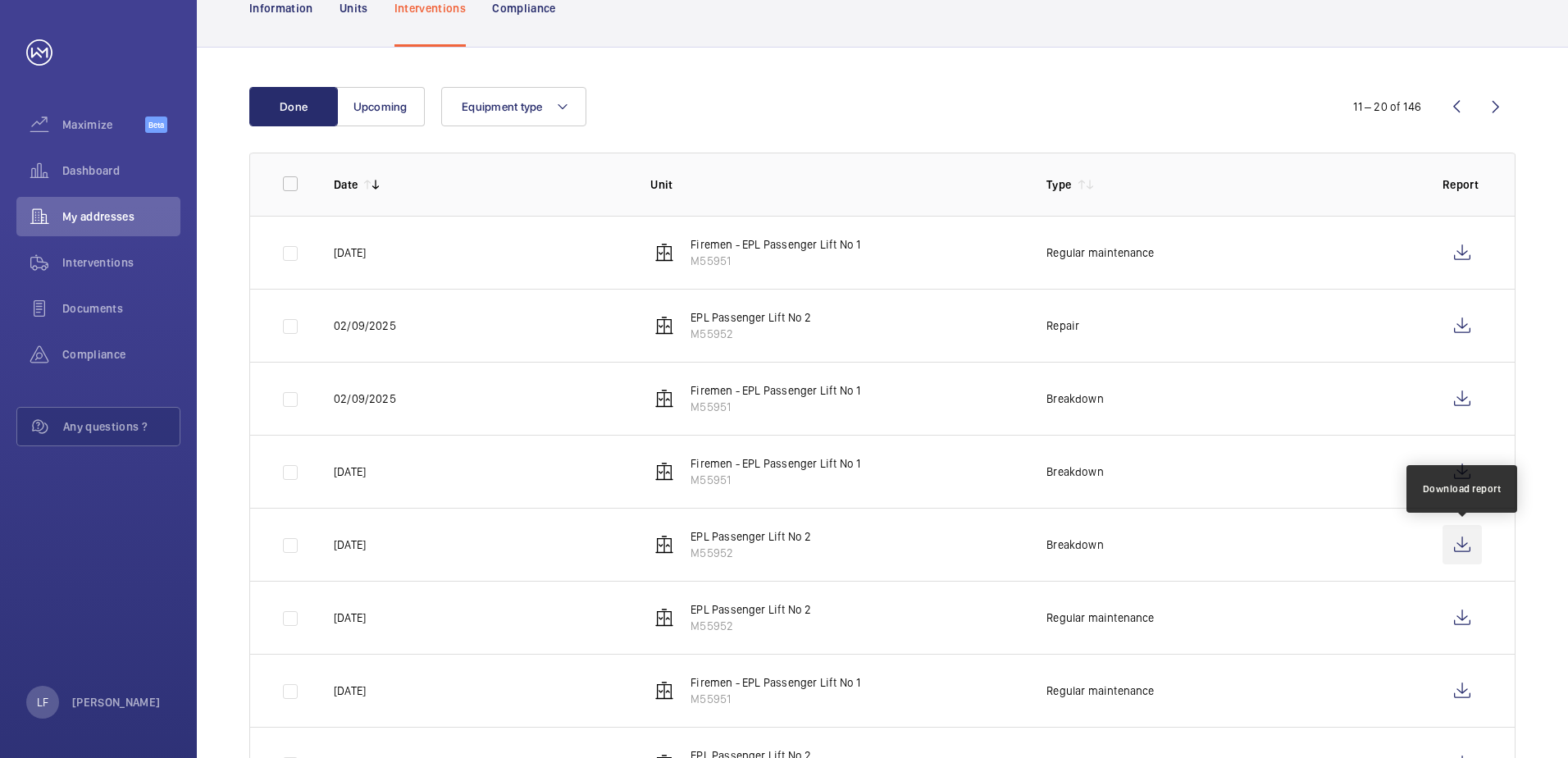
click at [1472, 546] on wm-front-icon-button at bounding box center [1462, 544] width 39 height 39
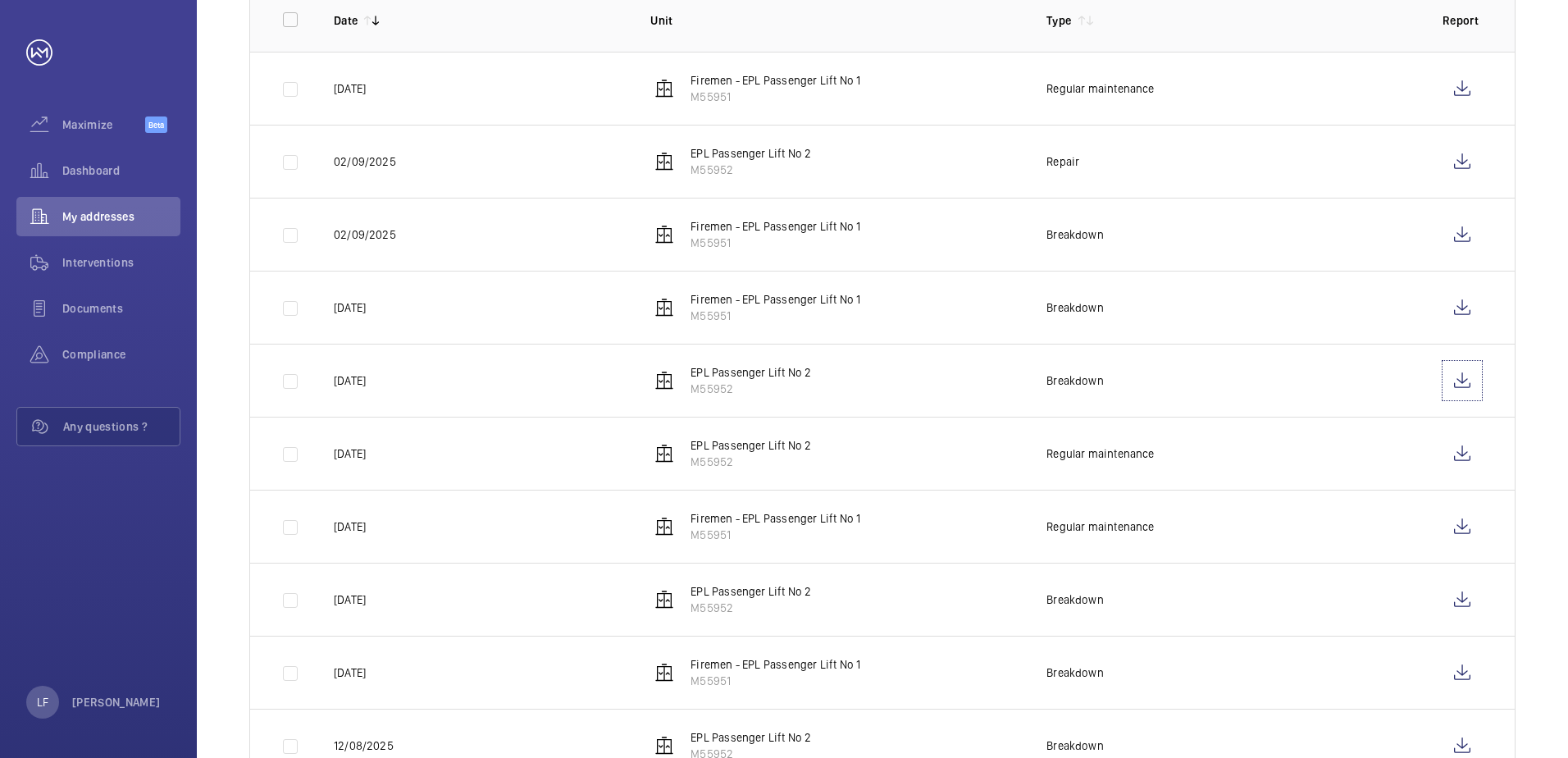
scroll to position [392, 0]
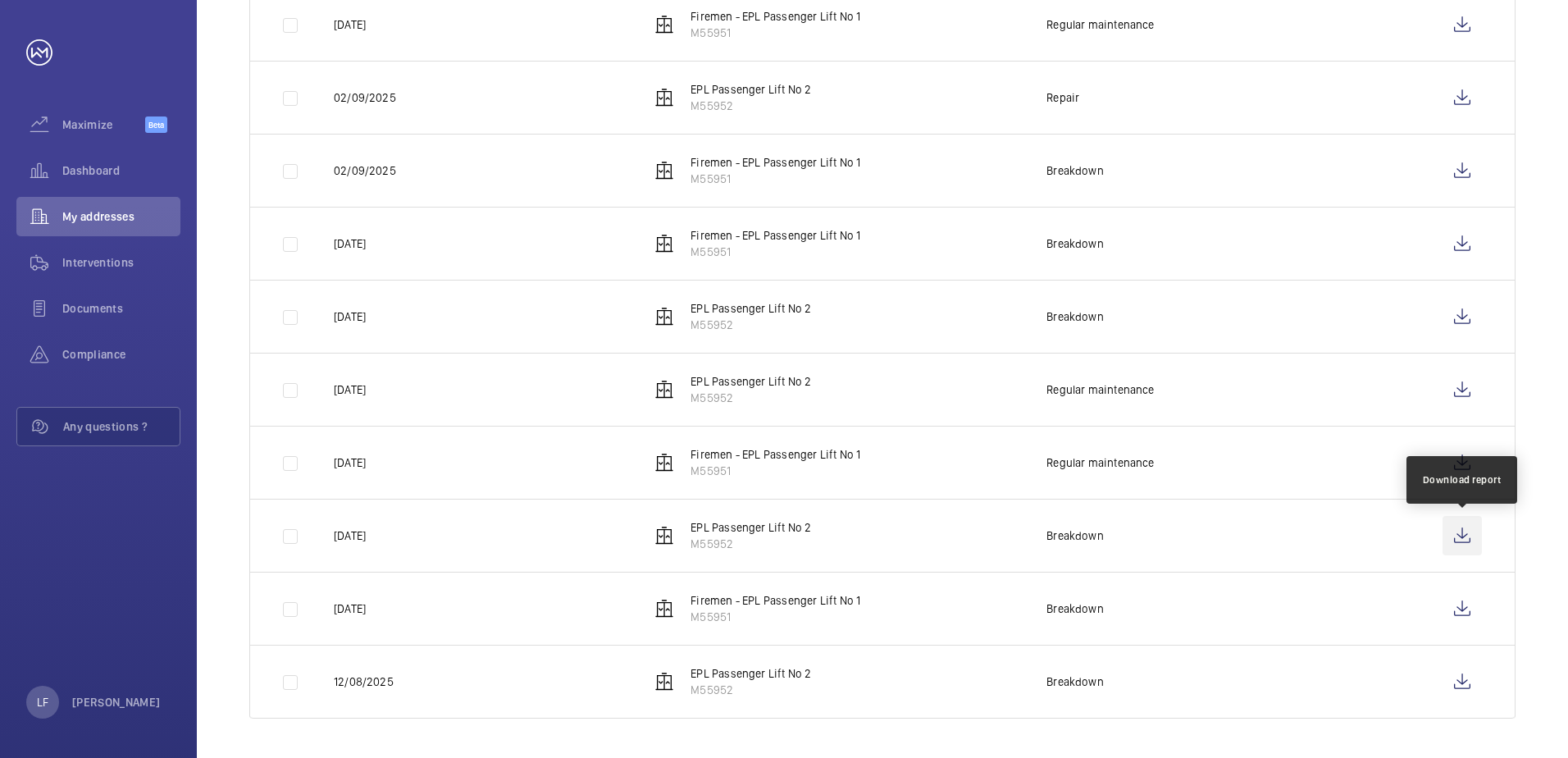
click at [1459, 538] on wm-front-icon-button at bounding box center [1462, 535] width 39 height 39
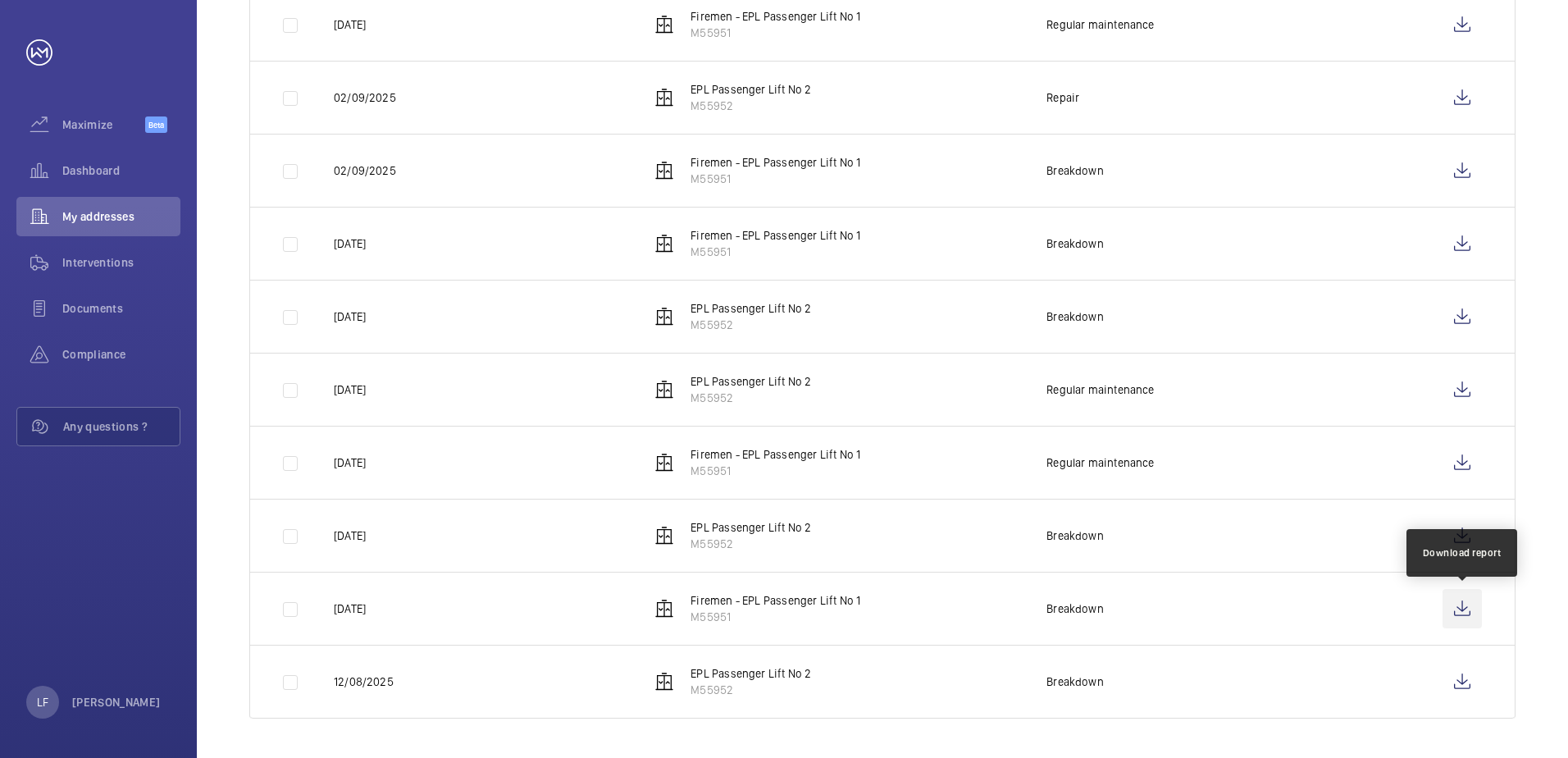
click at [1456, 620] on wm-front-icon-button at bounding box center [1462, 608] width 39 height 39
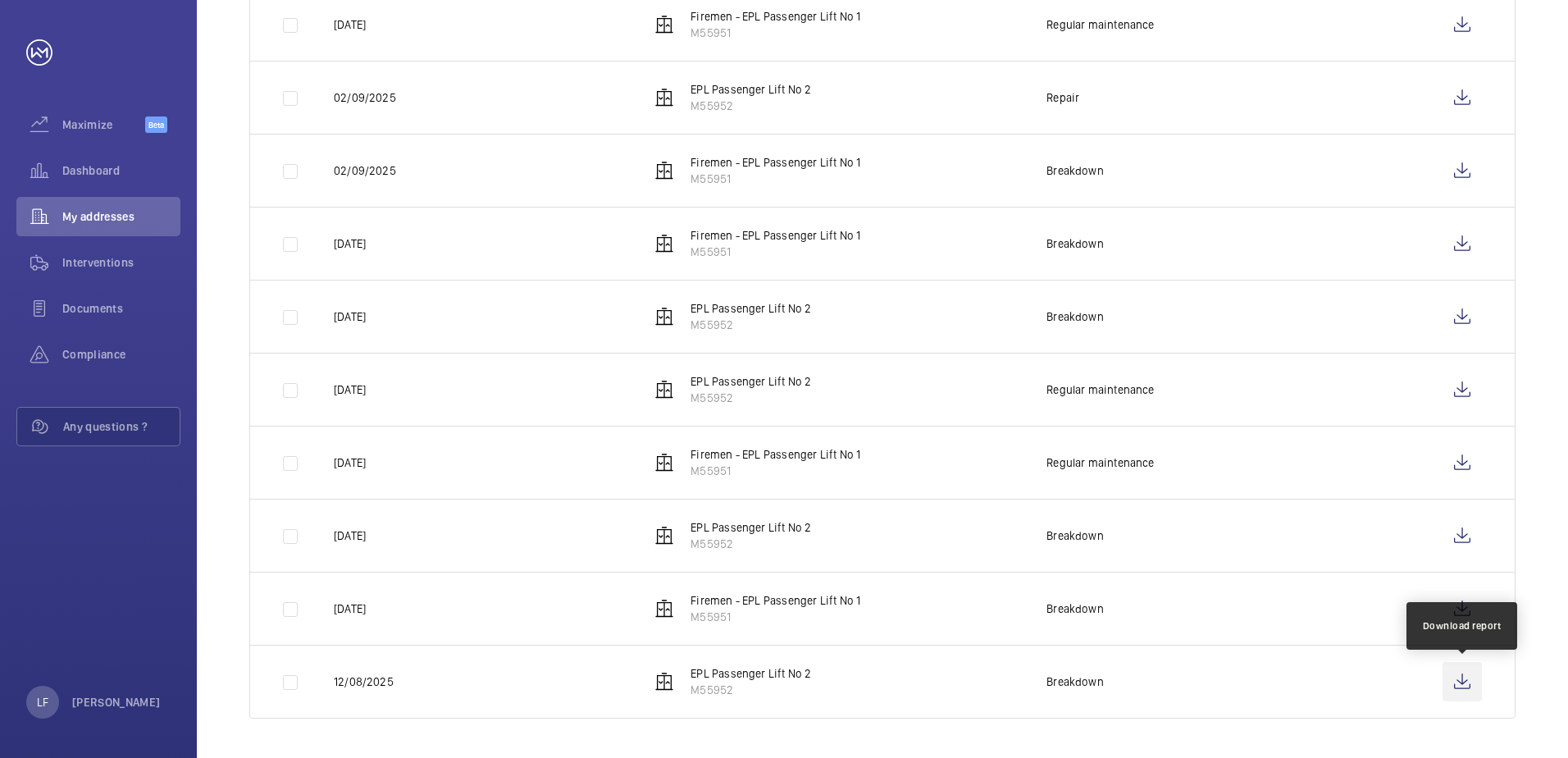
click at [1444, 673] on wm-front-icon-button at bounding box center [1462, 681] width 39 height 39
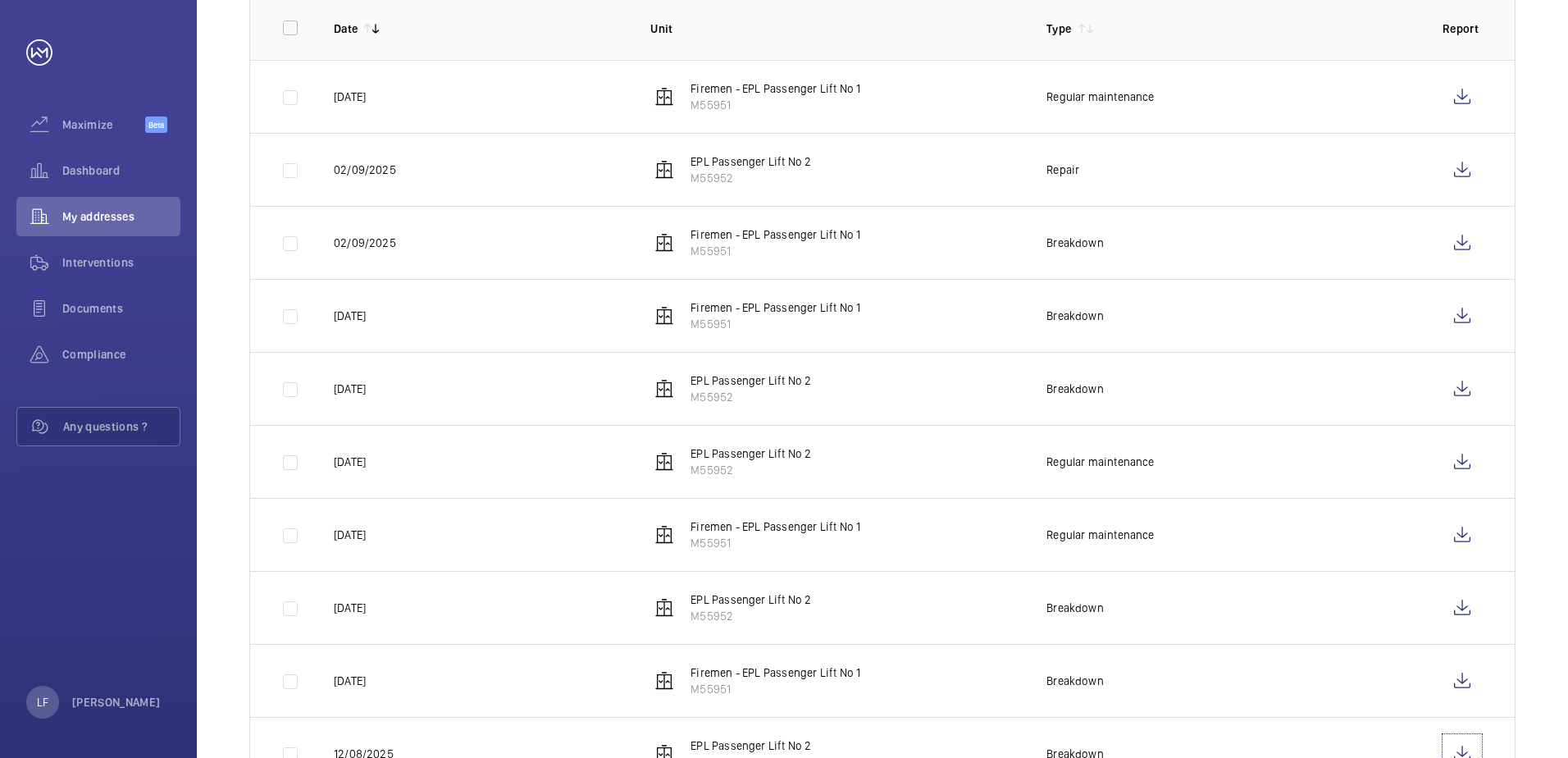
scroll to position [228, 0]
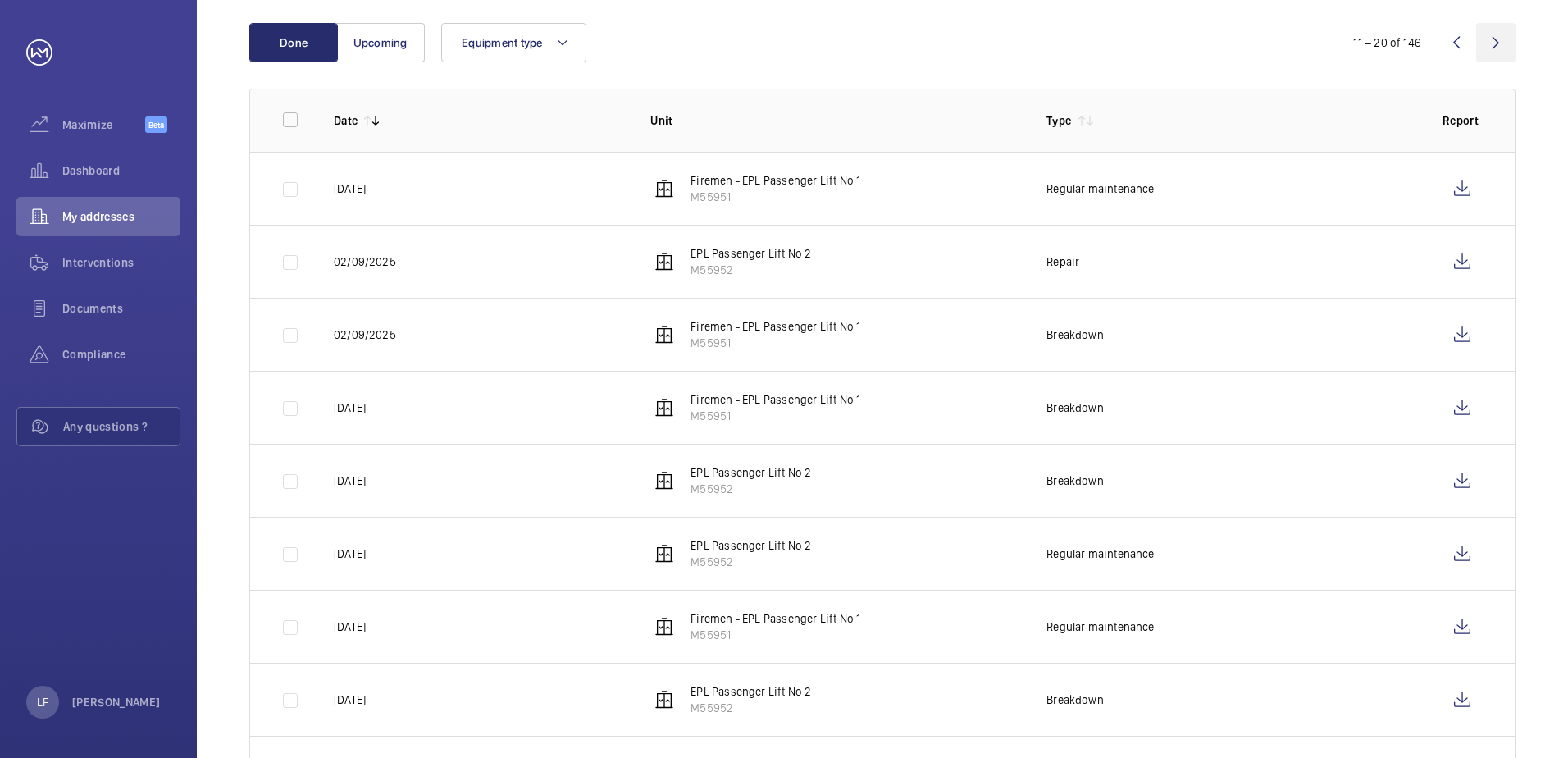
click at [1486, 53] on wm-front-icon-button at bounding box center [1495, 42] width 39 height 39
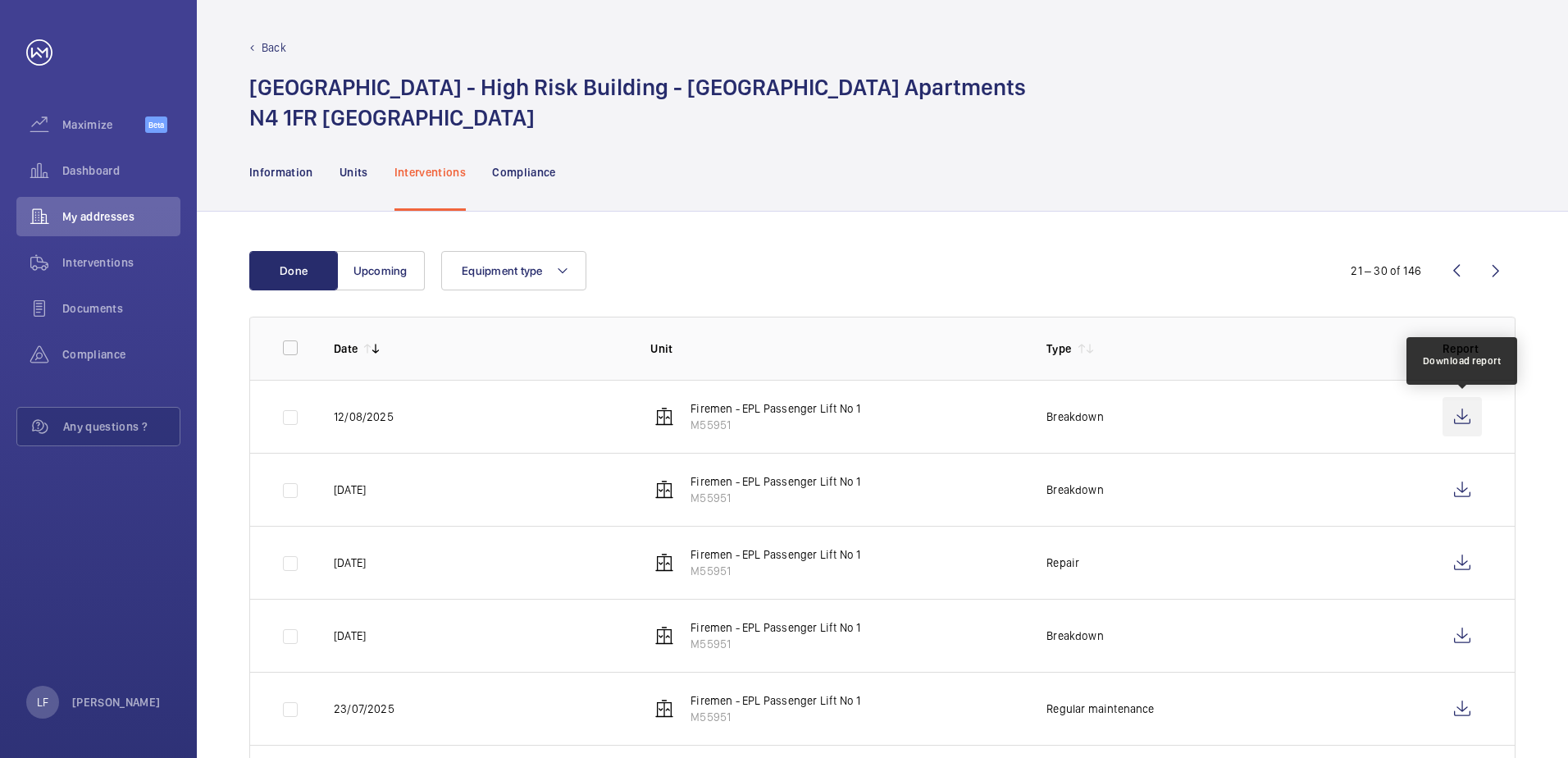
click at [1455, 412] on wm-front-icon-button at bounding box center [1462, 416] width 39 height 39
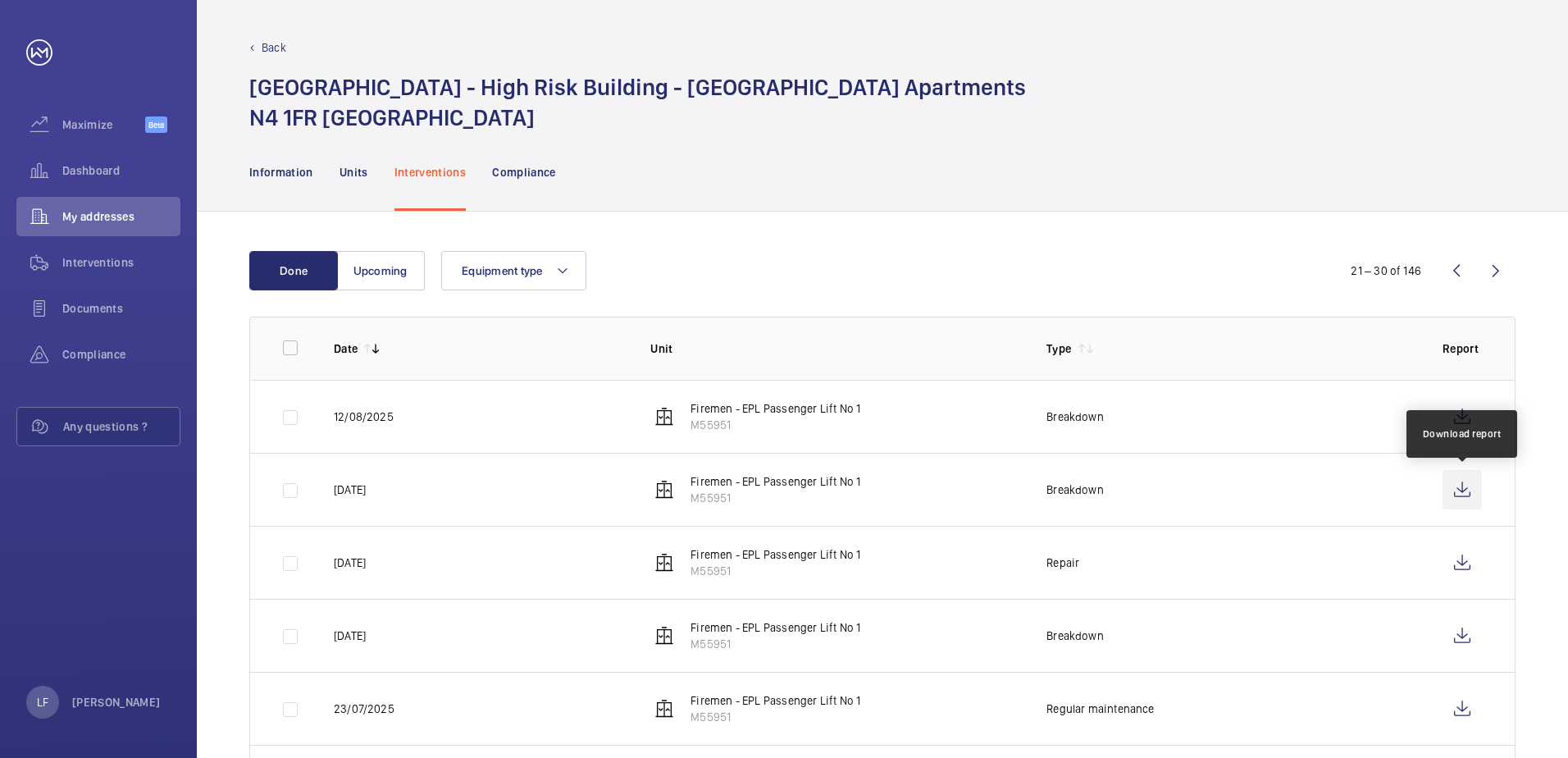
click at [1463, 503] on wm-front-icon-button at bounding box center [1462, 489] width 39 height 39
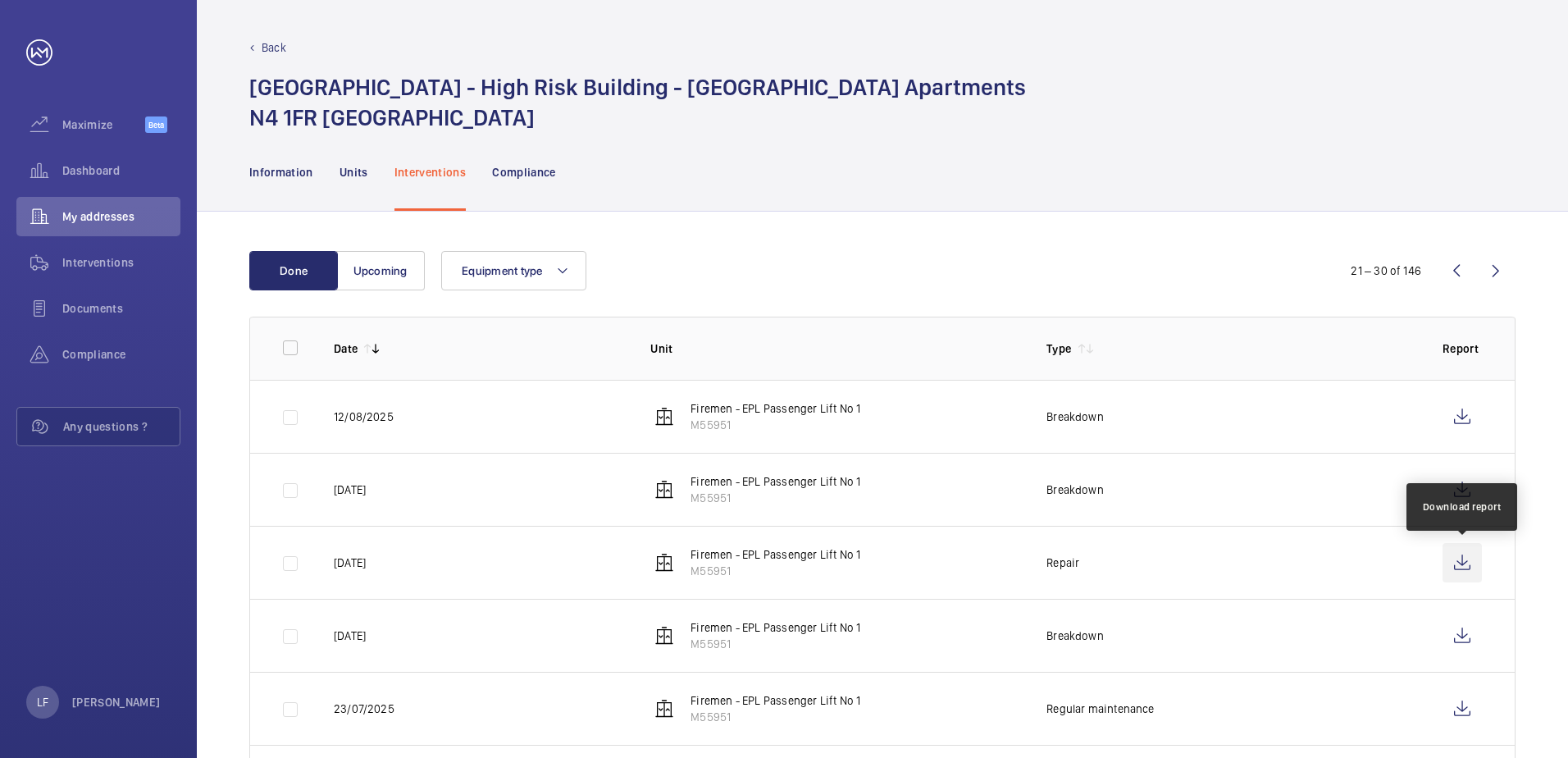
click at [1450, 574] on wm-front-icon-button at bounding box center [1462, 562] width 39 height 39
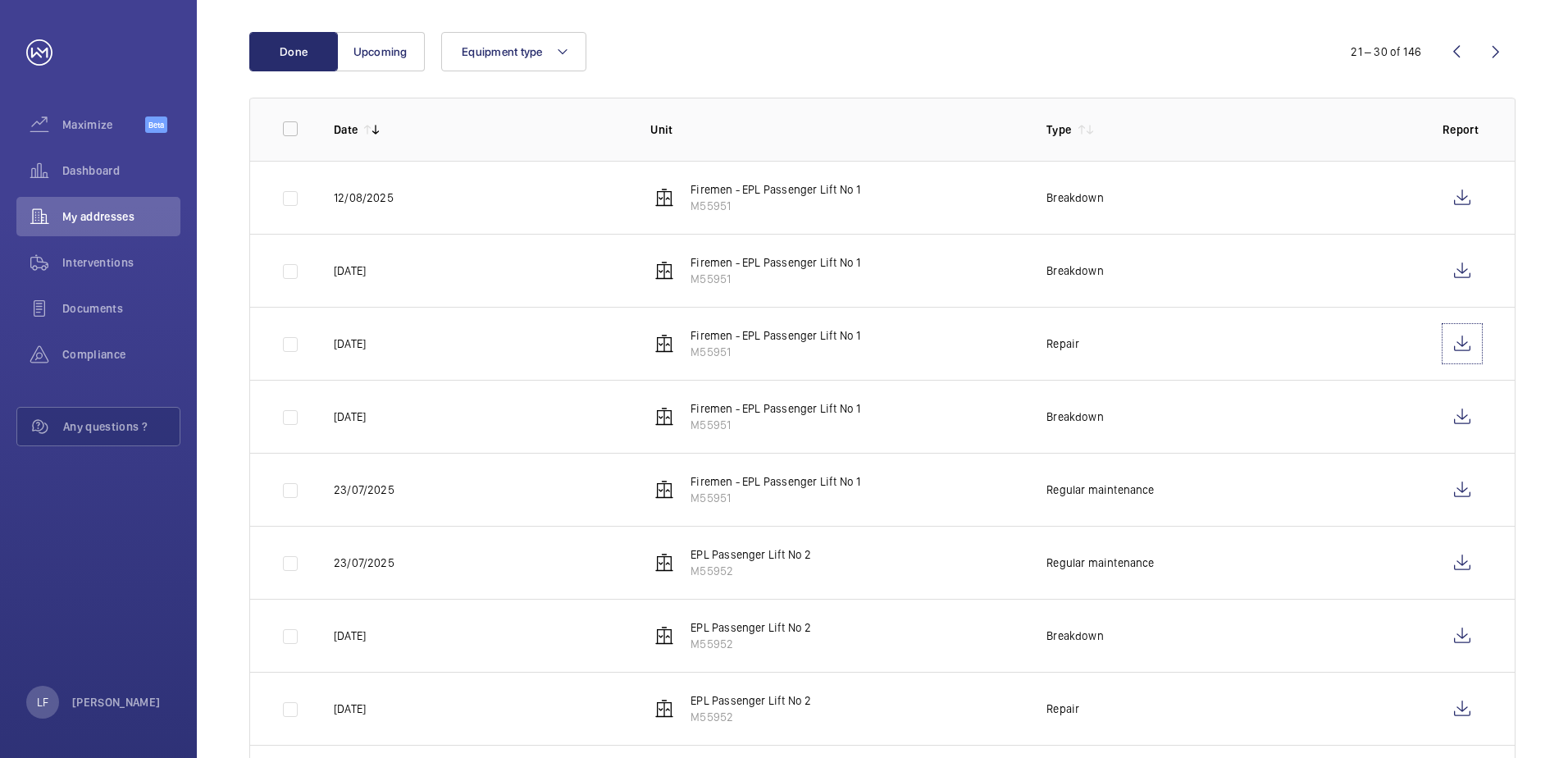
scroll to position [246, 0]
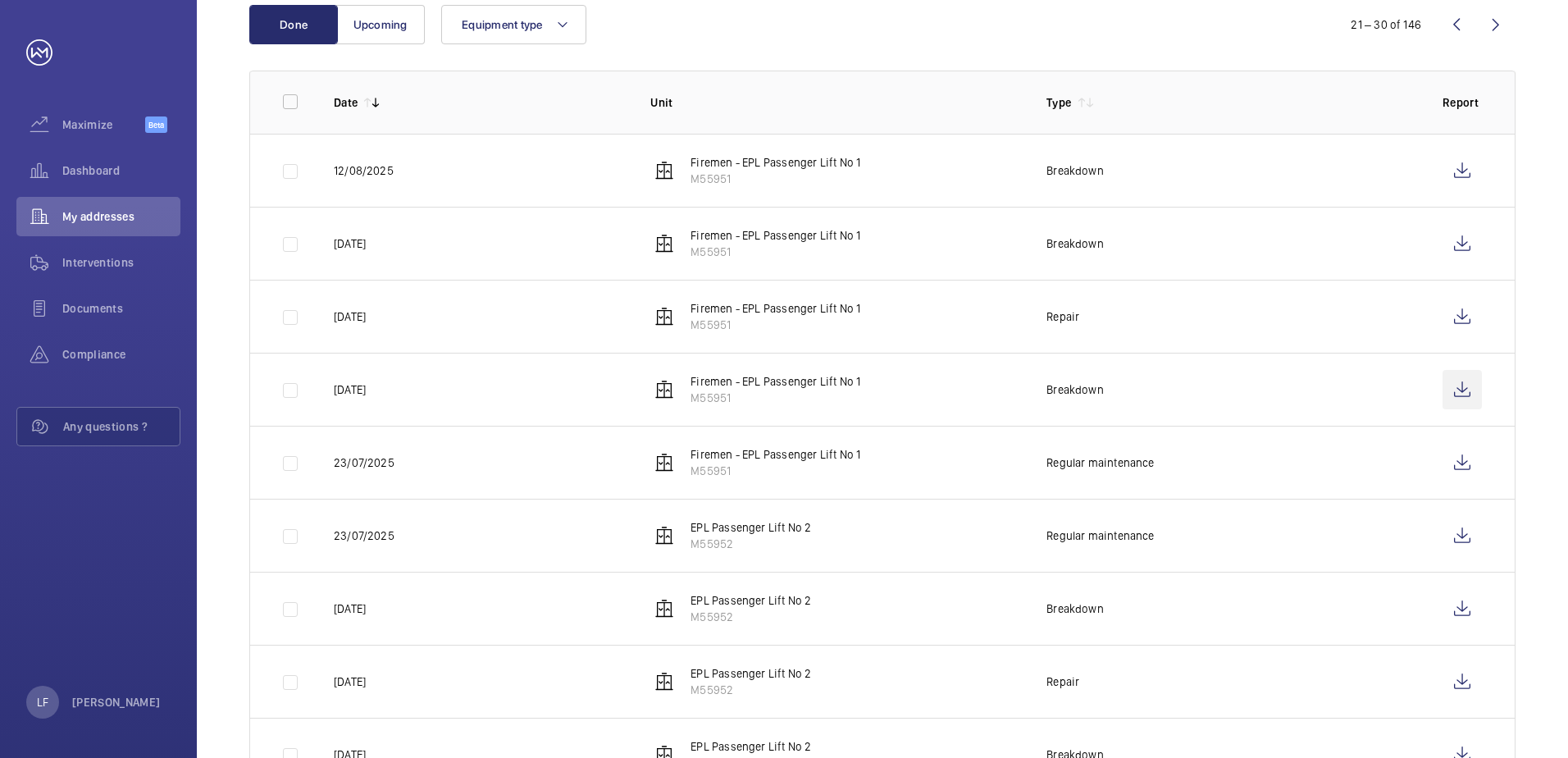
click at [1459, 397] on wm-front-icon-button at bounding box center [1462, 389] width 39 height 39
click at [1450, 606] on wm-front-icon-button at bounding box center [1462, 608] width 39 height 39
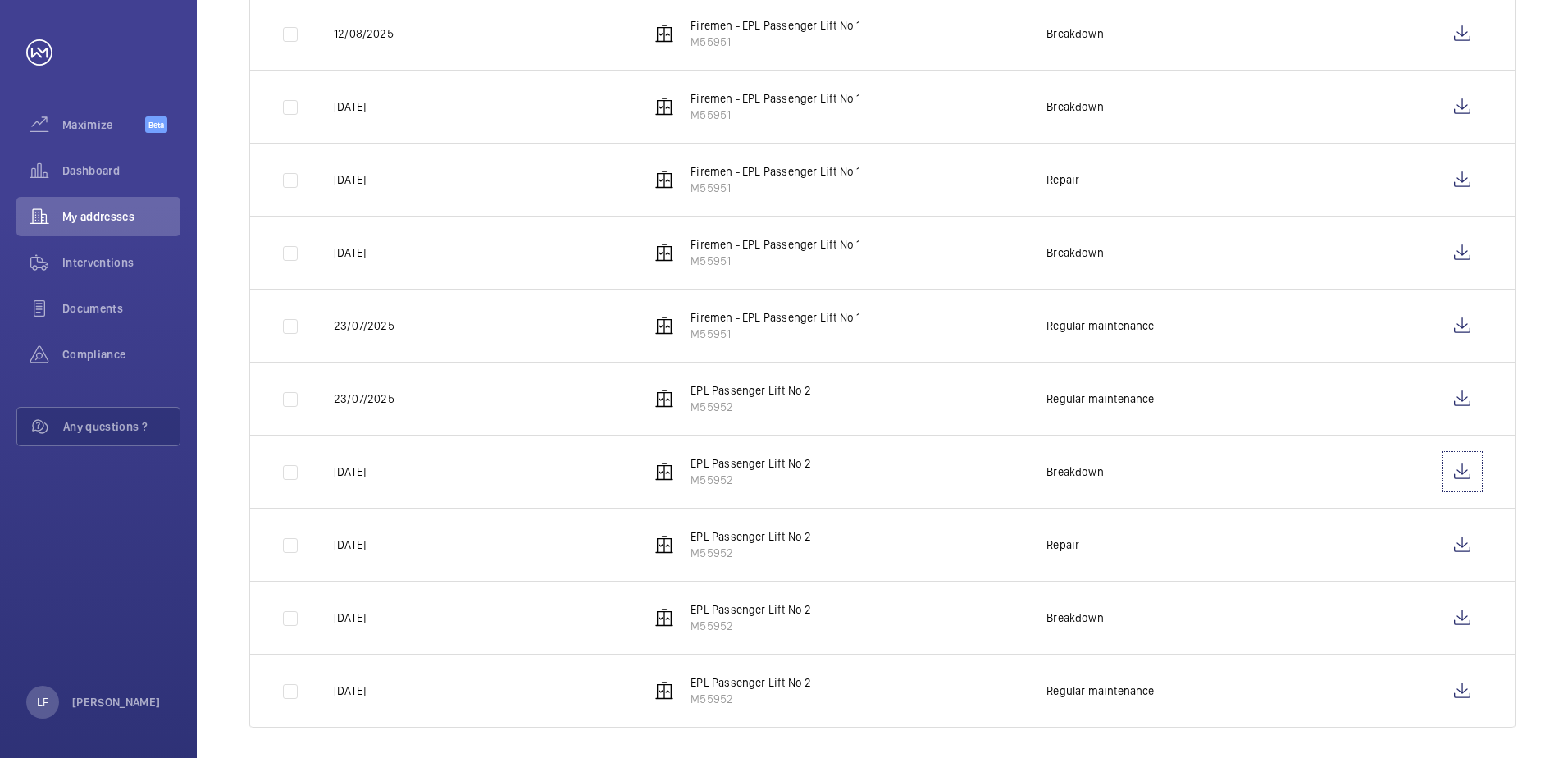
scroll to position [392, 0]
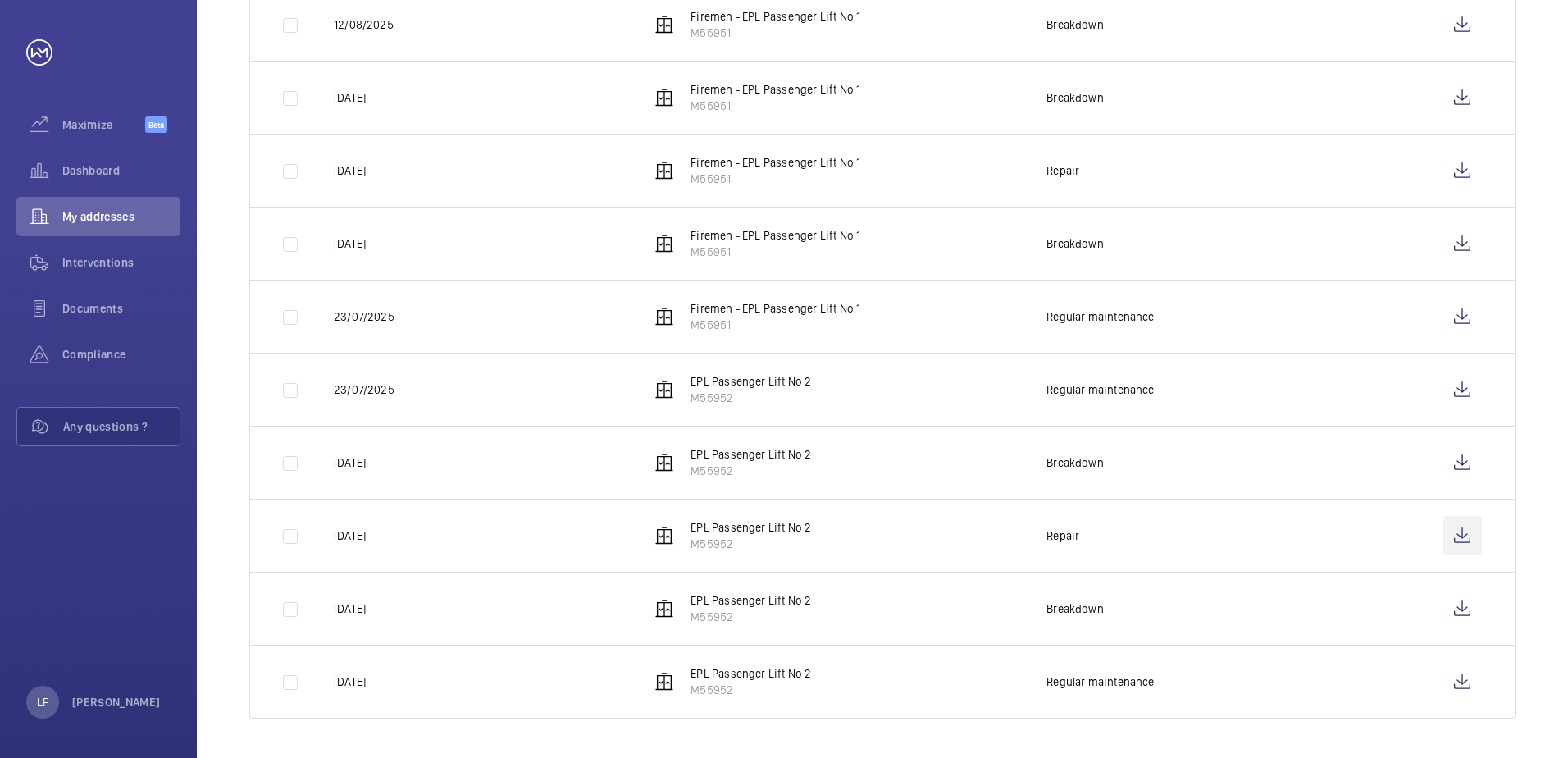
click at [1451, 539] on wm-front-icon-button at bounding box center [1462, 535] width 39 height 39
click at [1459, 600] on wm-front-icon-button at bounding box center [1462, 608] width 39 height 39
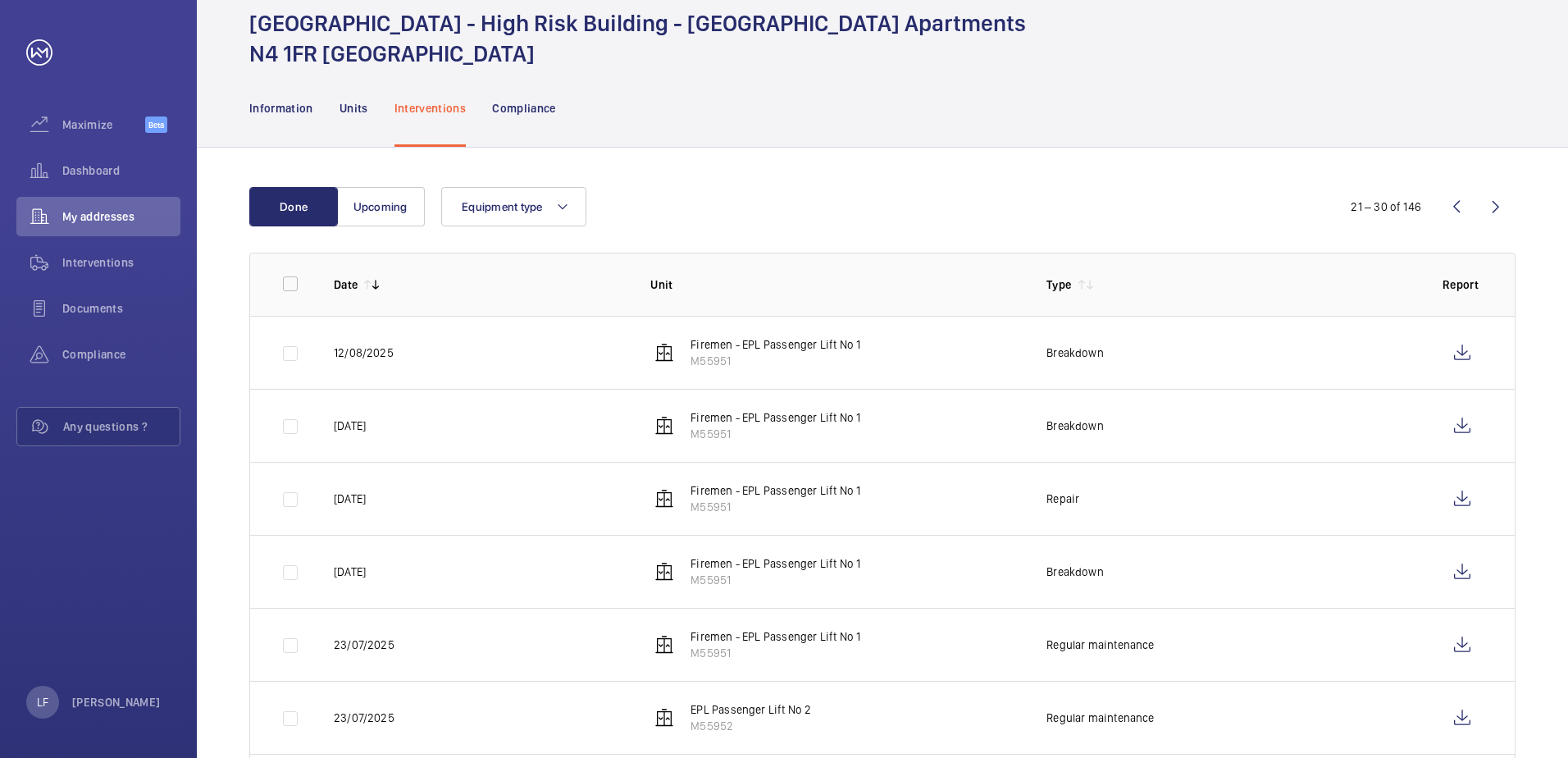
scroll to position [0, 0]
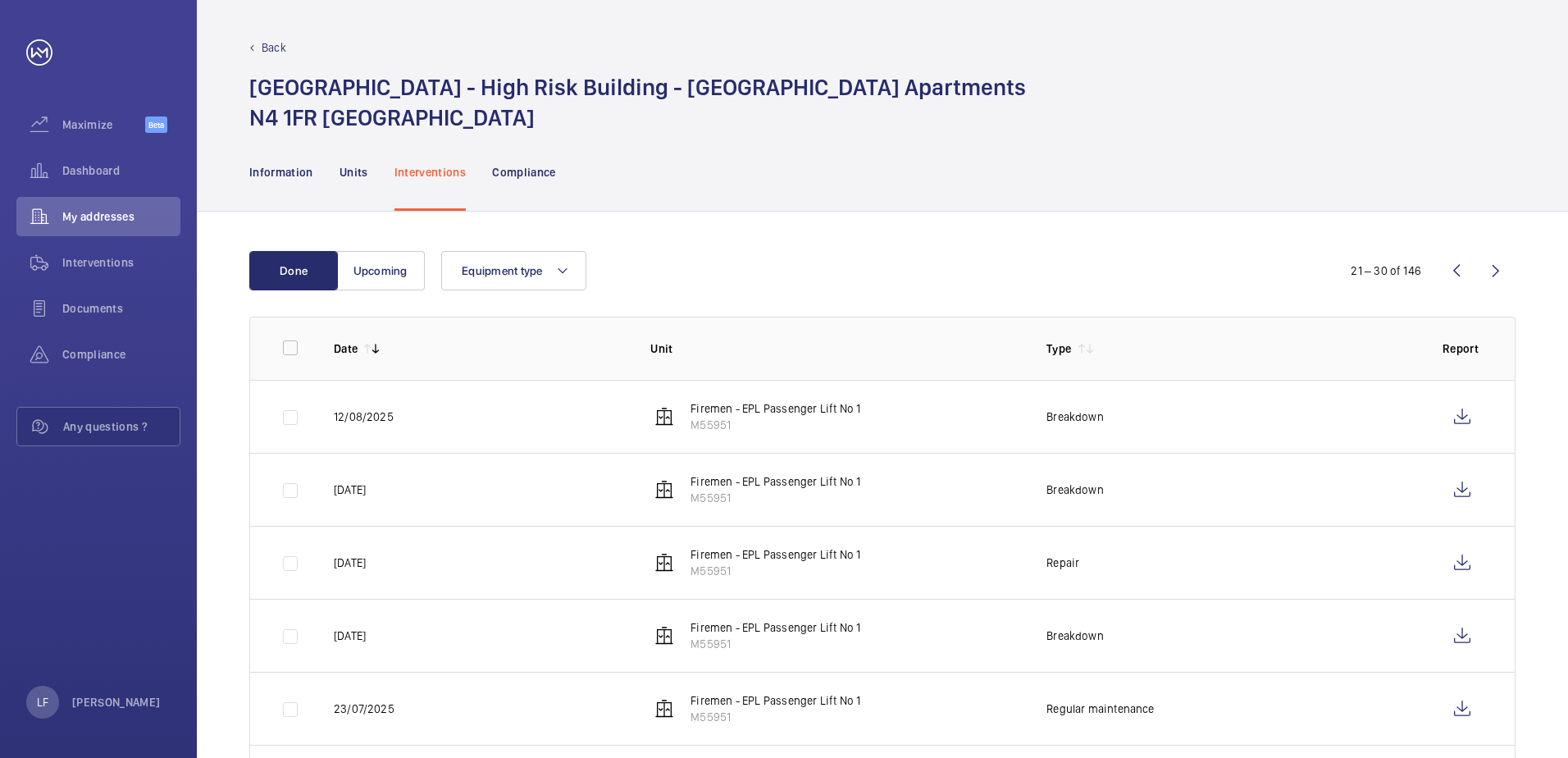
click at [1498, 277] on wm-front-icon-button at bounding box center [1495, 270] width 39 height 39
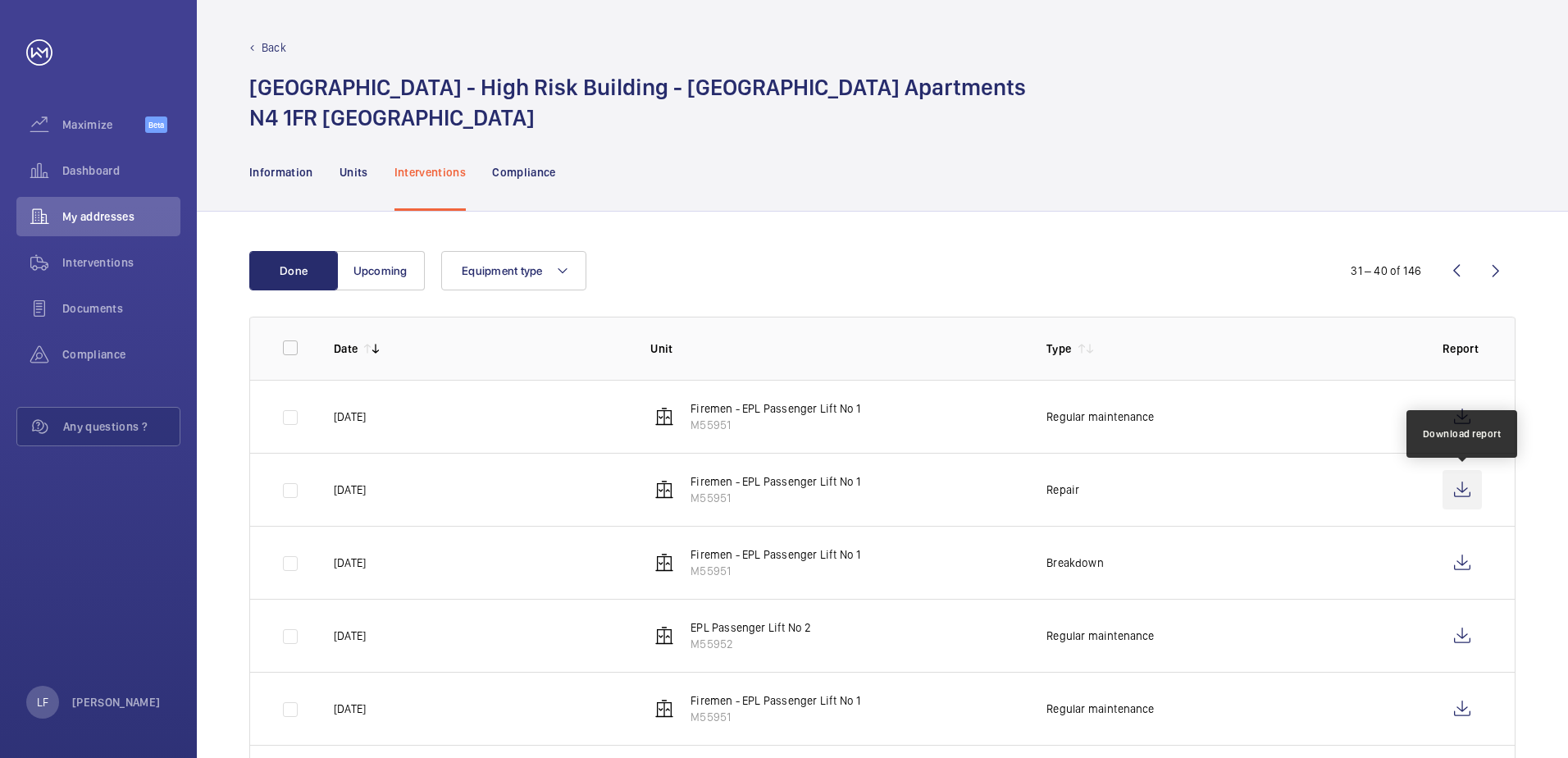
click at [1454, 499] on wm-front-icon-button at bounding box center [1462, 489] width 39 height 39
click at [70, 176] on span "Dashboard" at bounding box center [122, 170] width 118 height 17
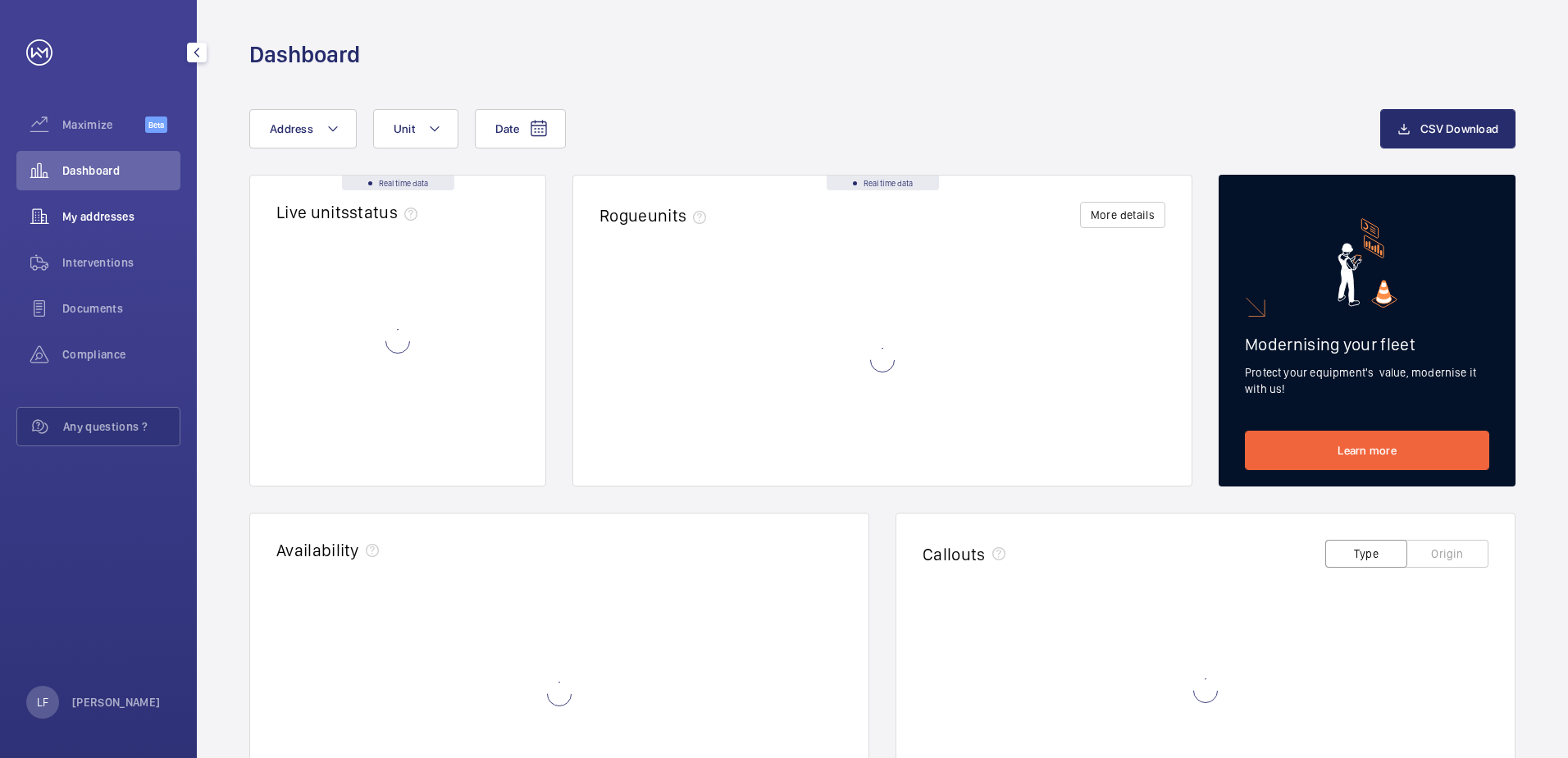
click at [112, 221] on span "My addresses" at bounding box center [122, 216] width 118 height 17
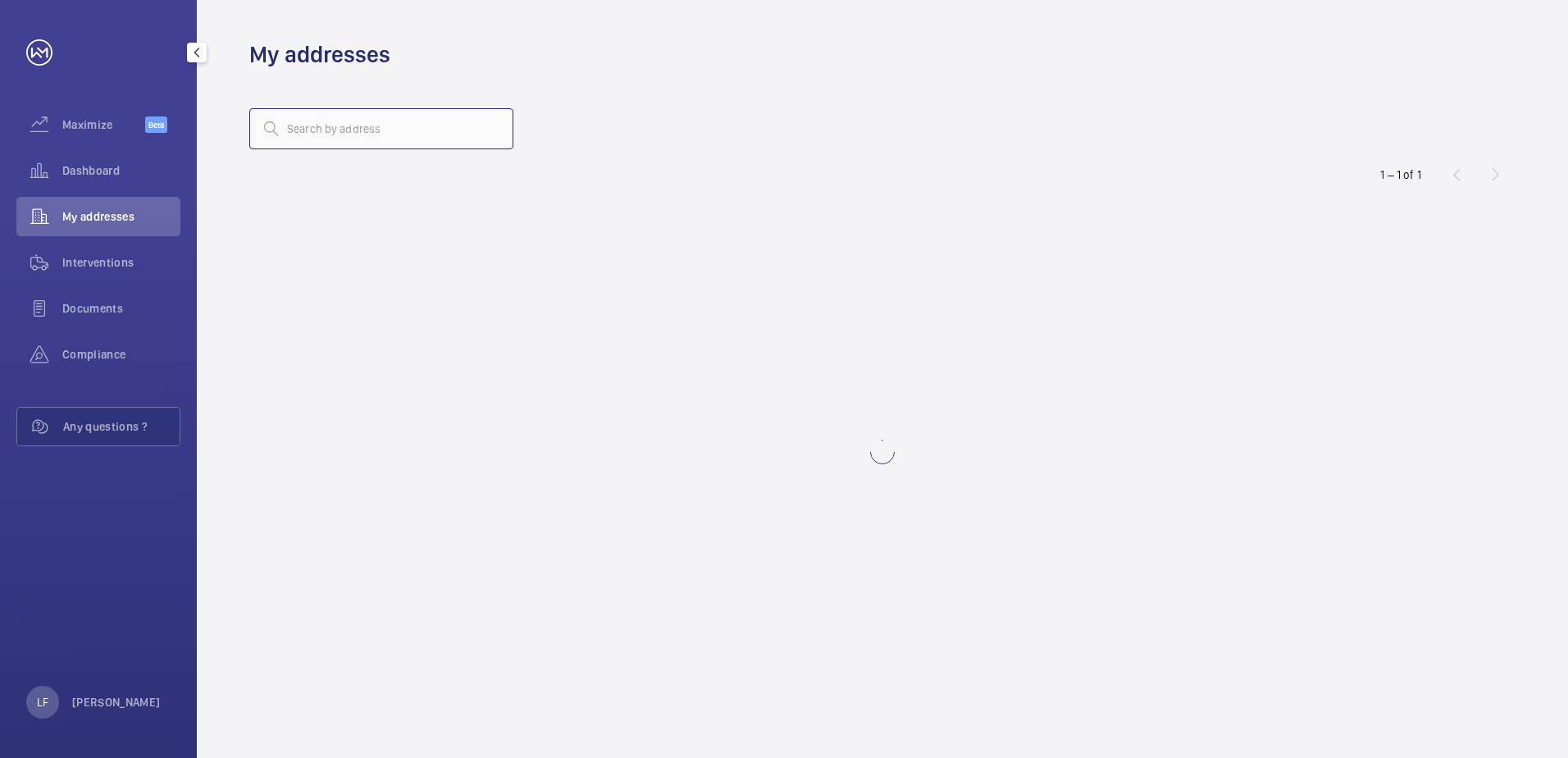
click at [314, 122] on input "text" at bounding box center [381, 128] width 264 height 41
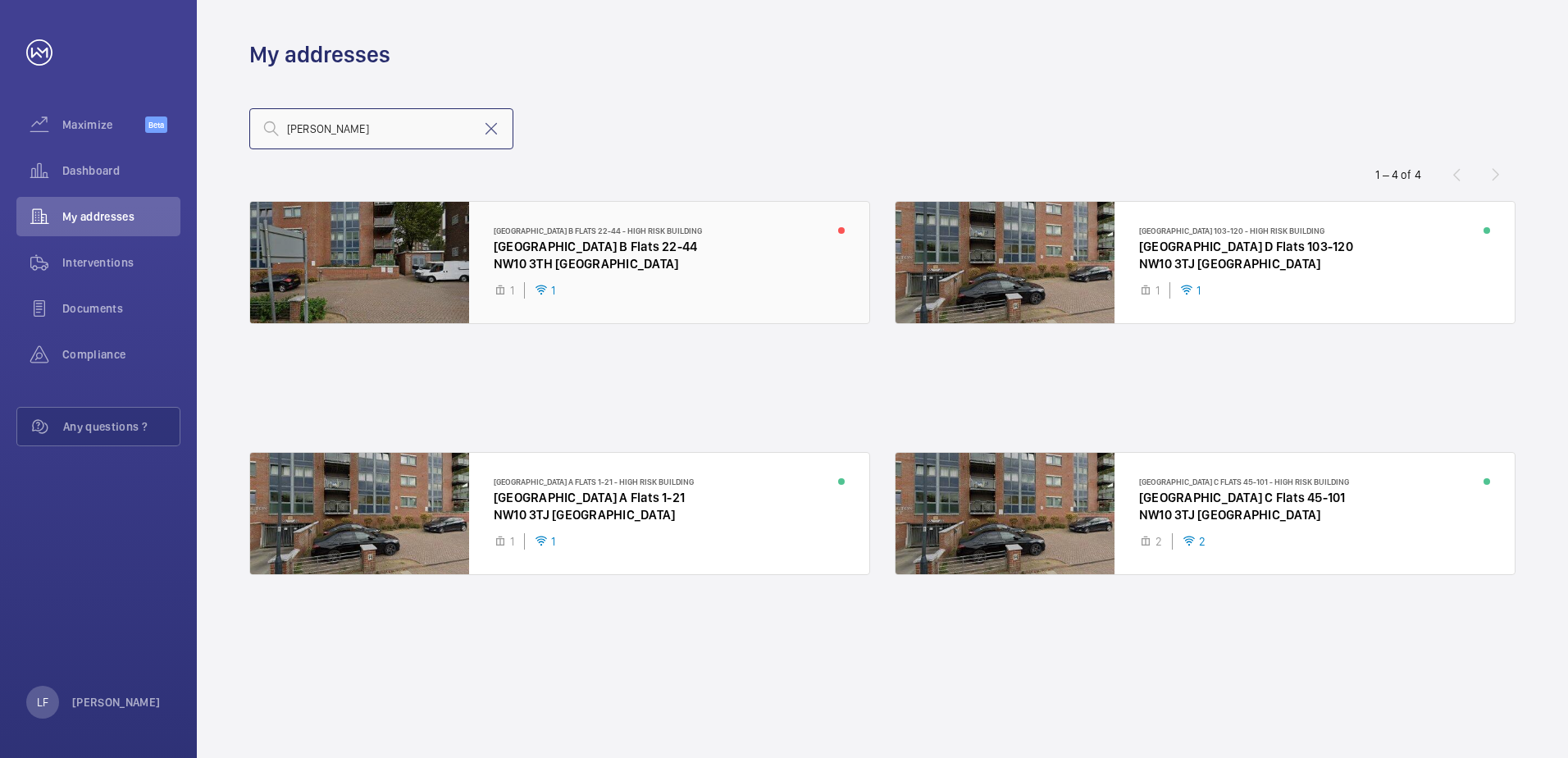
type input "[PERSON_NAME]"
click at [583, 256] on div at bounding box center [559, 262] width 619 height 121
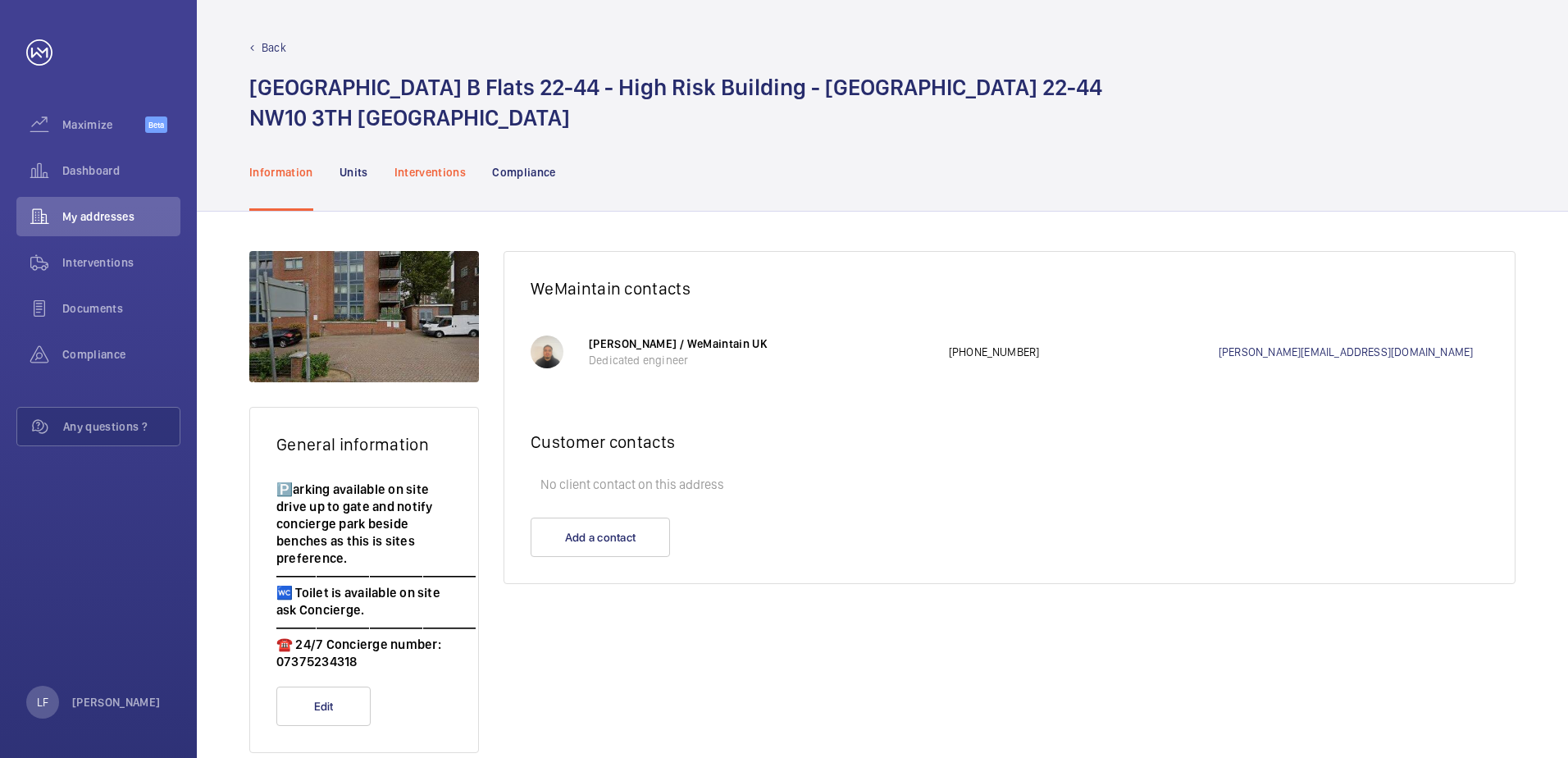
click at [448, 185] on div "Interventions" at bounding box center [430, 171] width 72 height 78
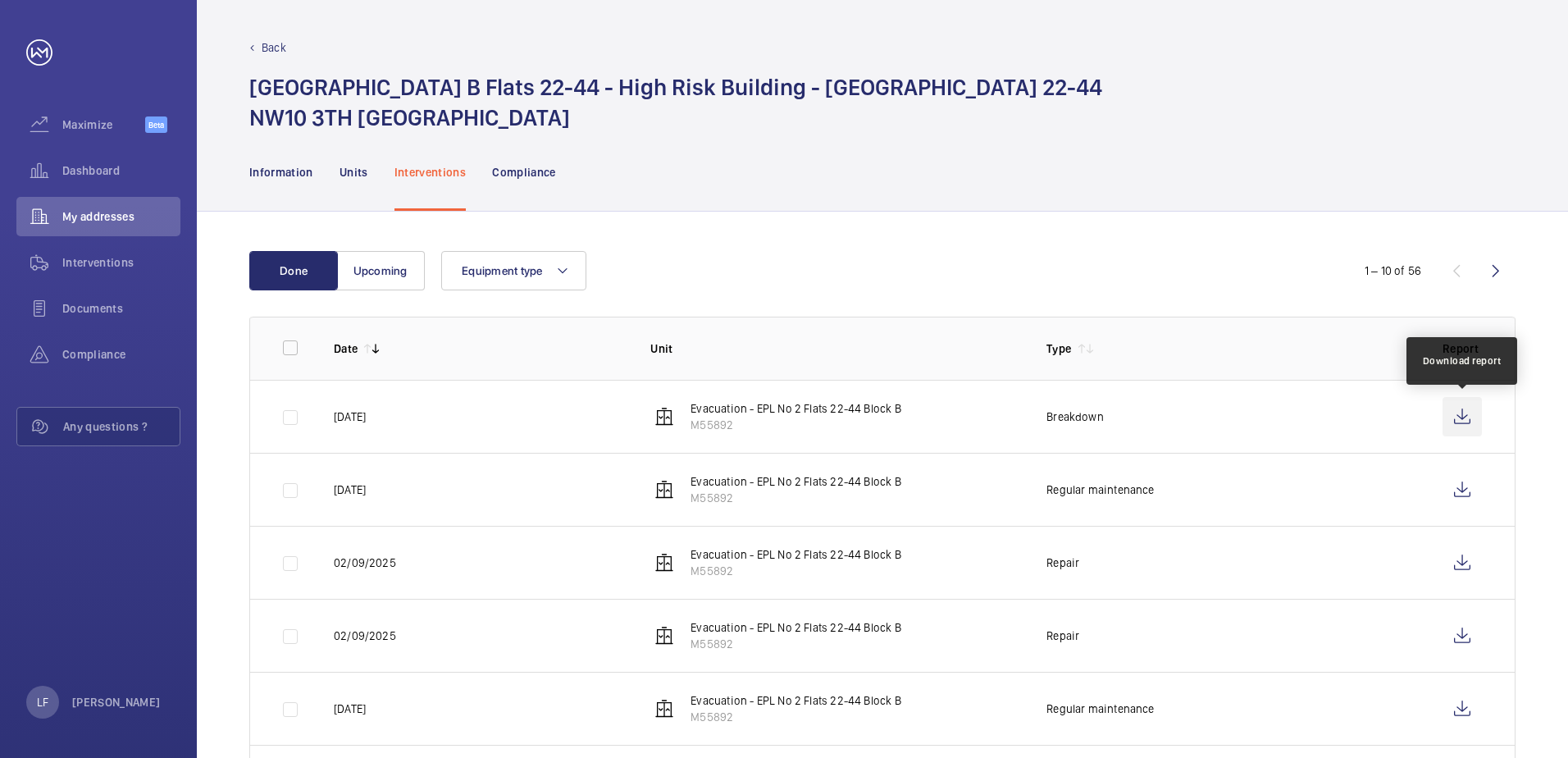
click at [1450, 417] on wm-front-icon-button at bounding box center [1462, 416] width 39 height 39
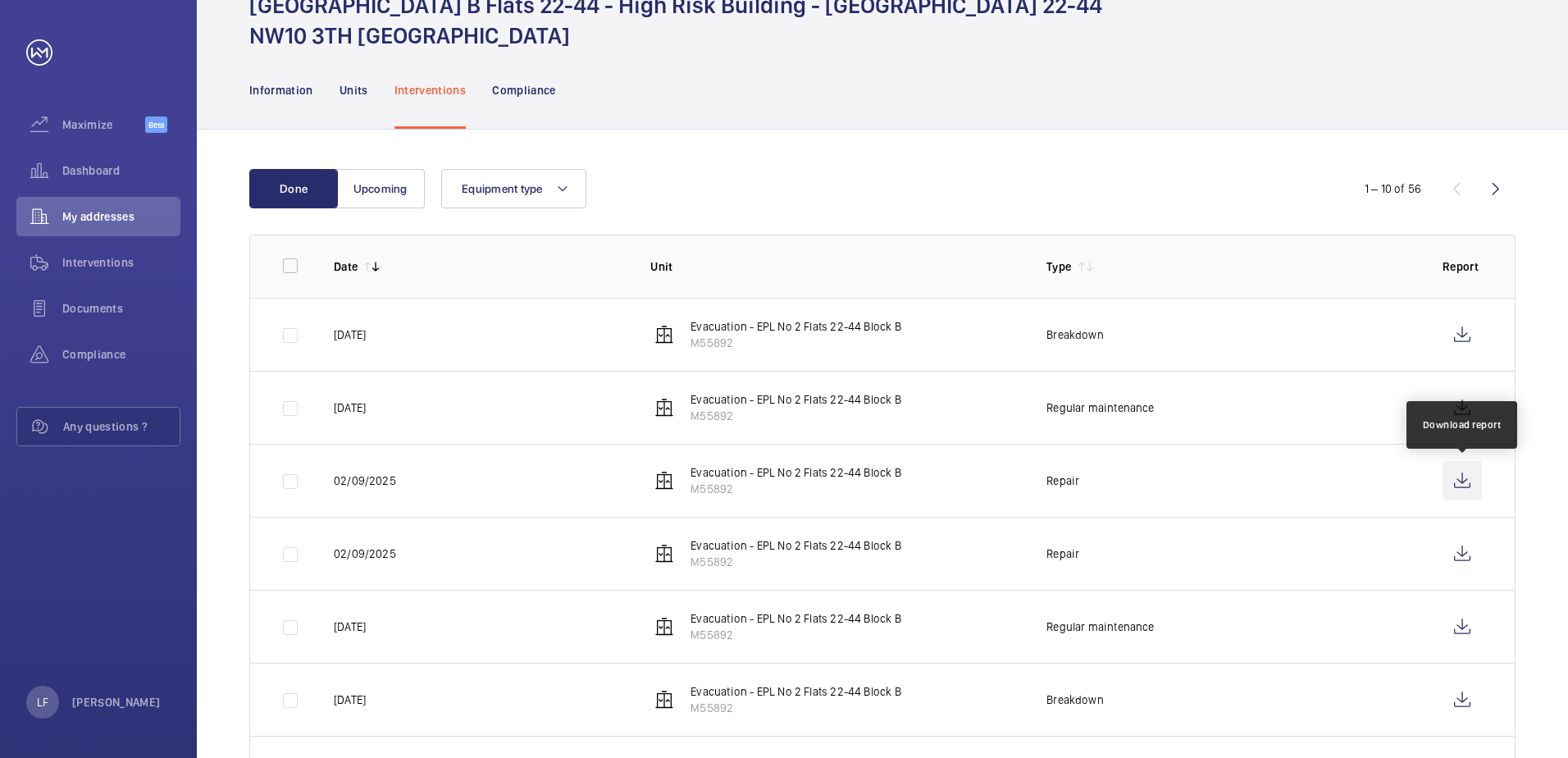
click at [1455, 484] on wm-front-icon-button at bounding box center [1462, 480] width 39 height 39
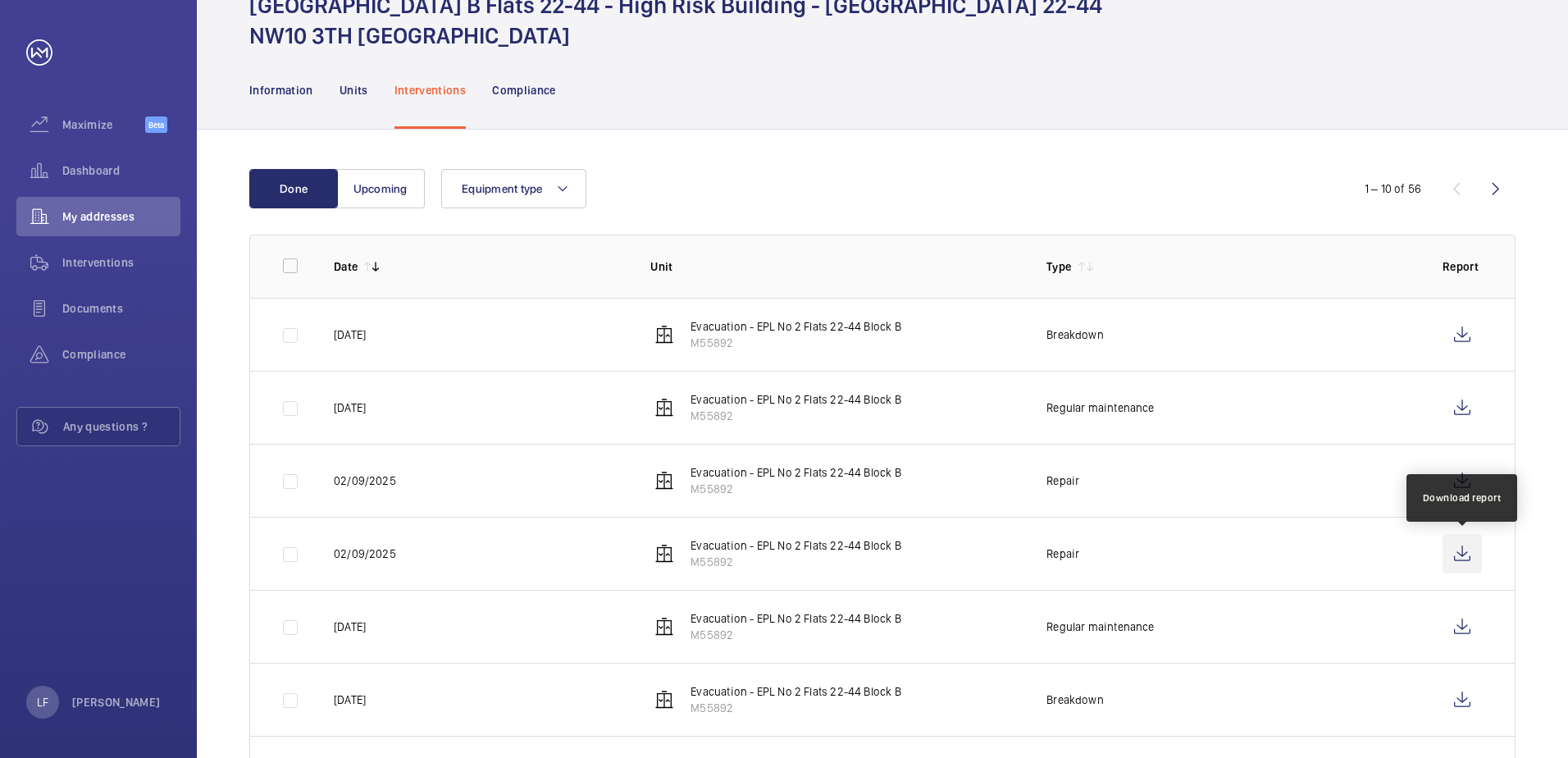
click at [1464, 559] on wm-front-icon-button at bounding box center [1462, 553] width 39 height 39
